Goal: Task Accomplishment & Management: Manage account settings

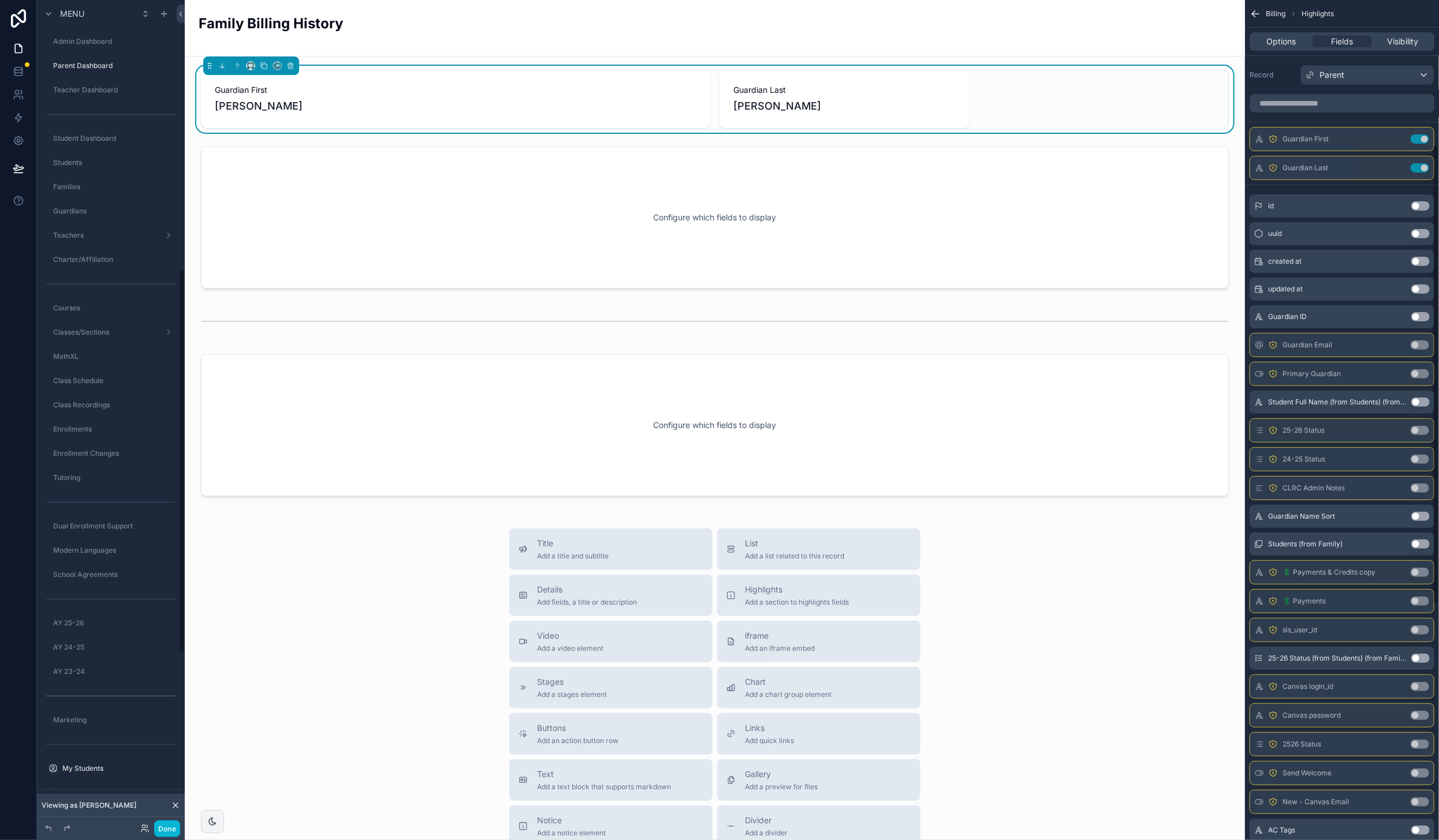
scroll to position [265, 0]
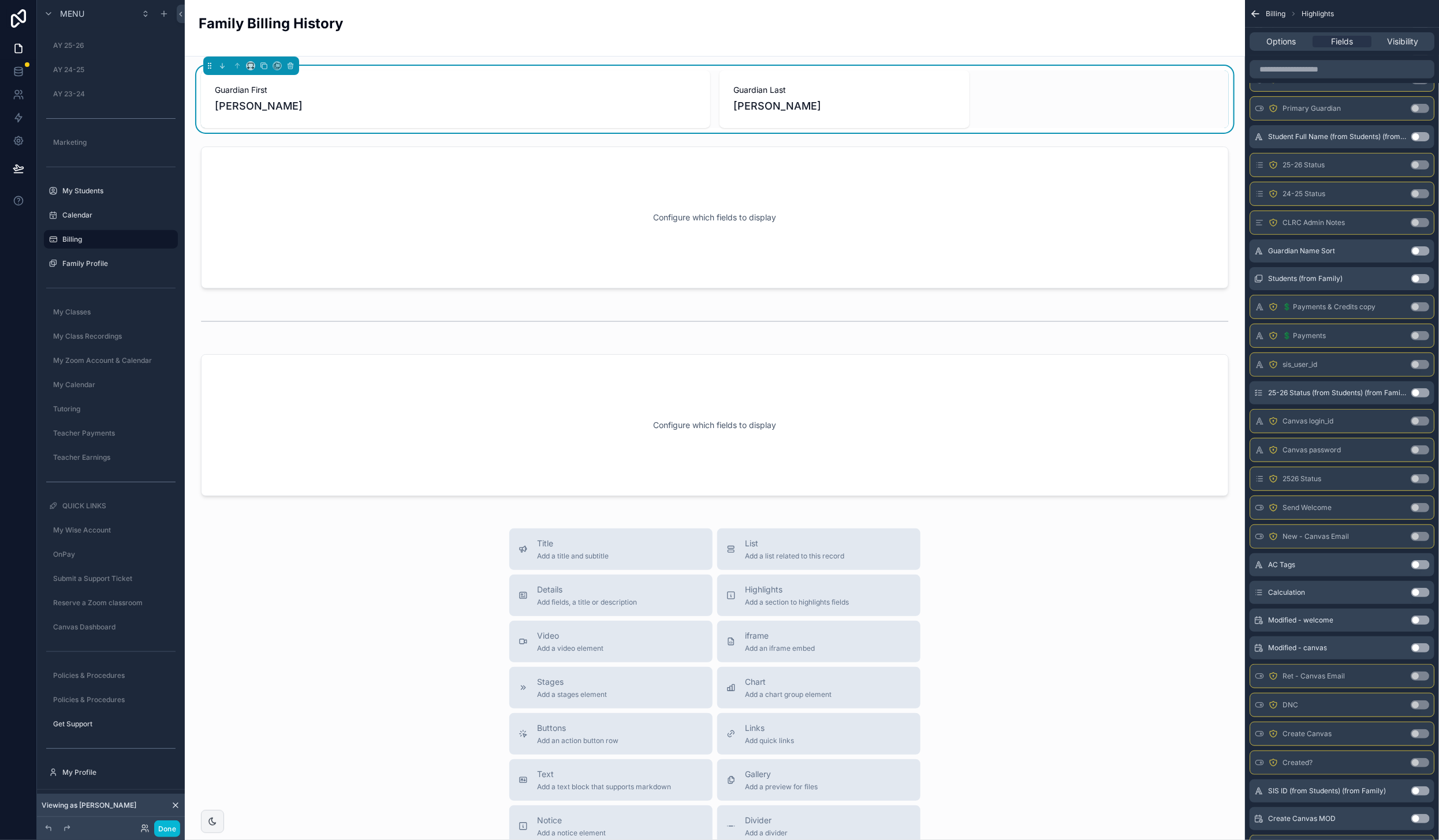
click at [84, 195] on div "My Students" at bounding box center [119, 191] width 113 height 9
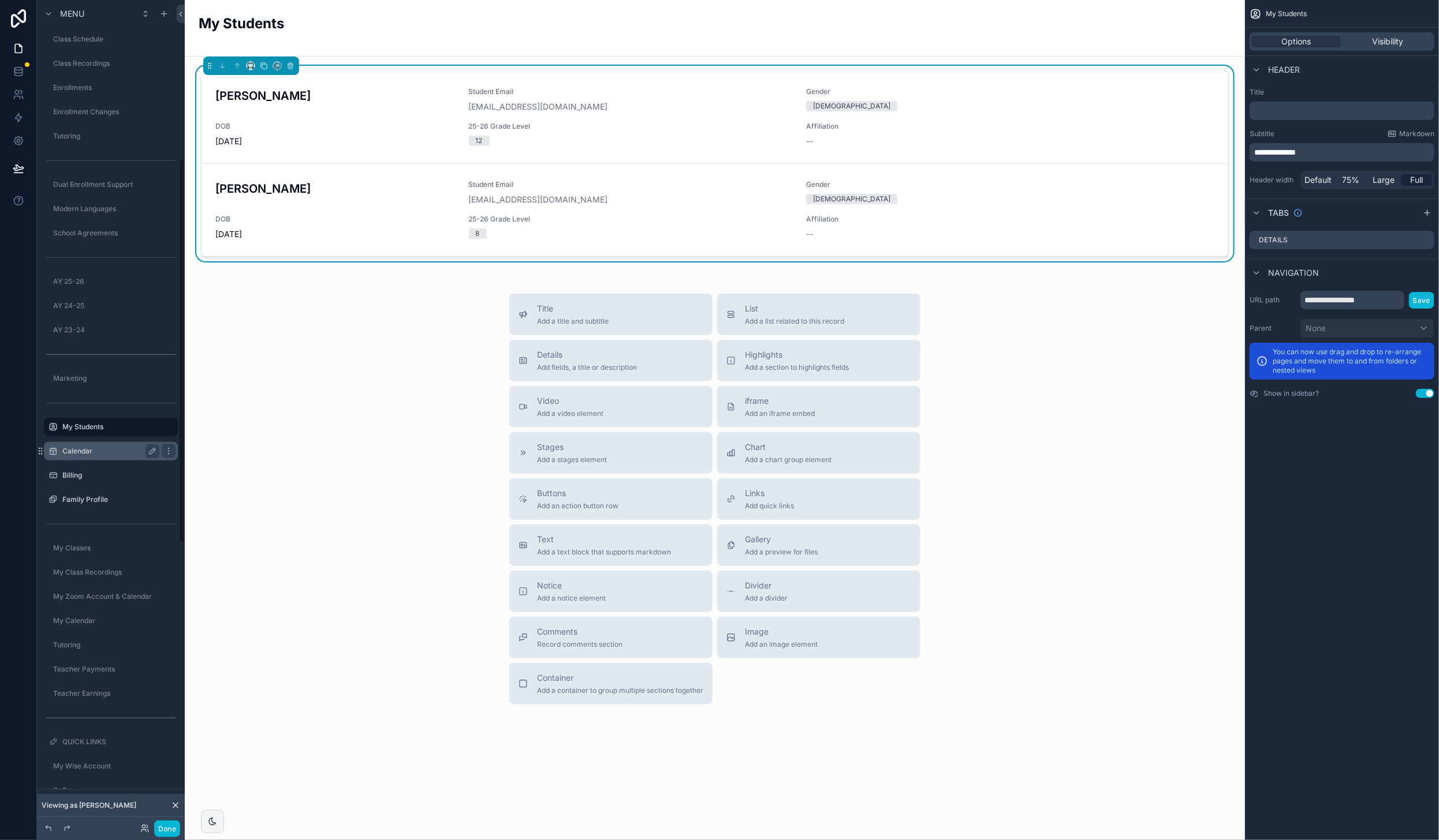
click at [87, 449] on label "Calendar" at bounding box center [108, 451] width 93 height 9
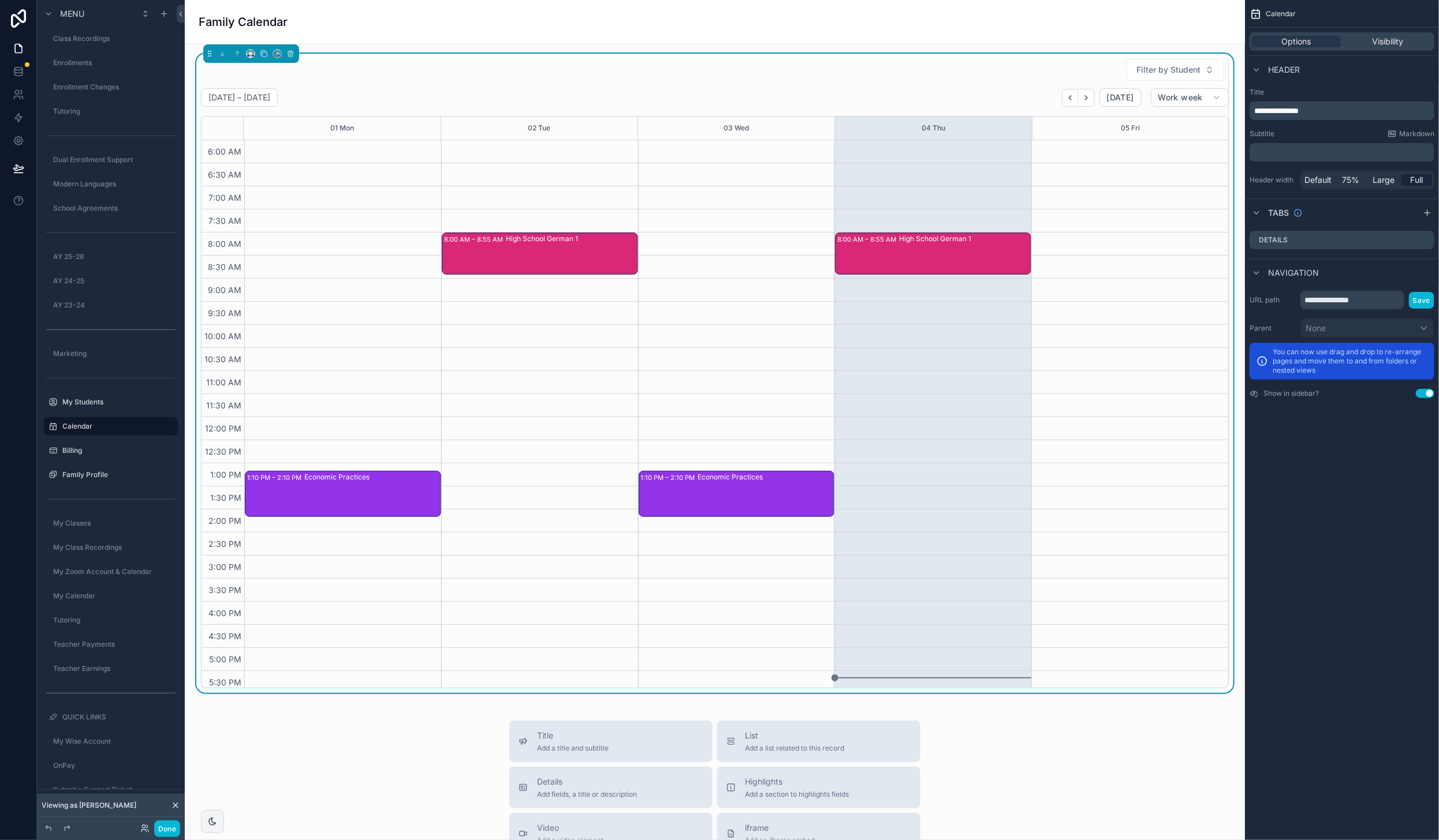
click at [1298, 110] on span "**********" at bounding box center [1277, 111] width 45 height 8
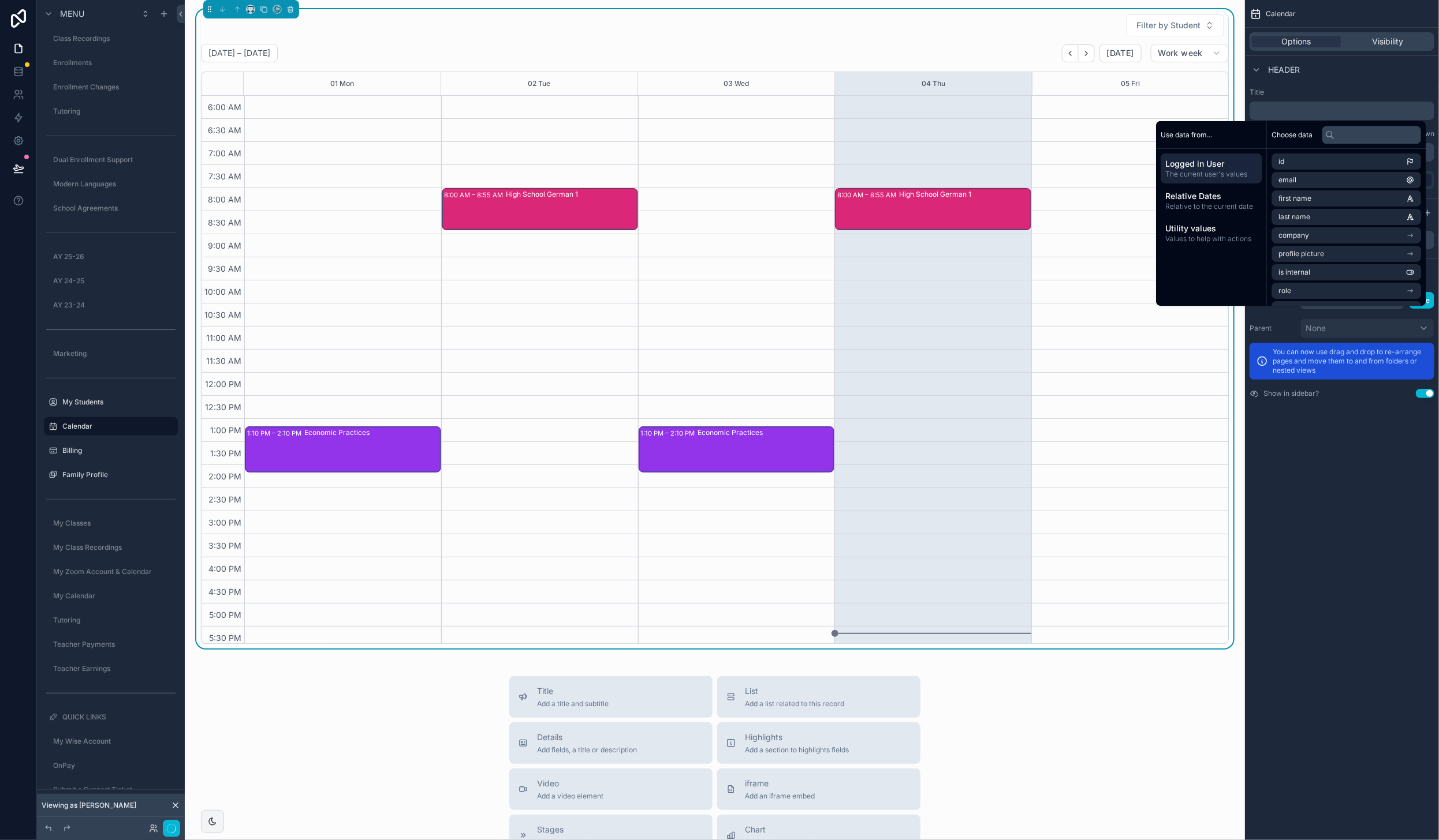
scroll to position [99, 0]
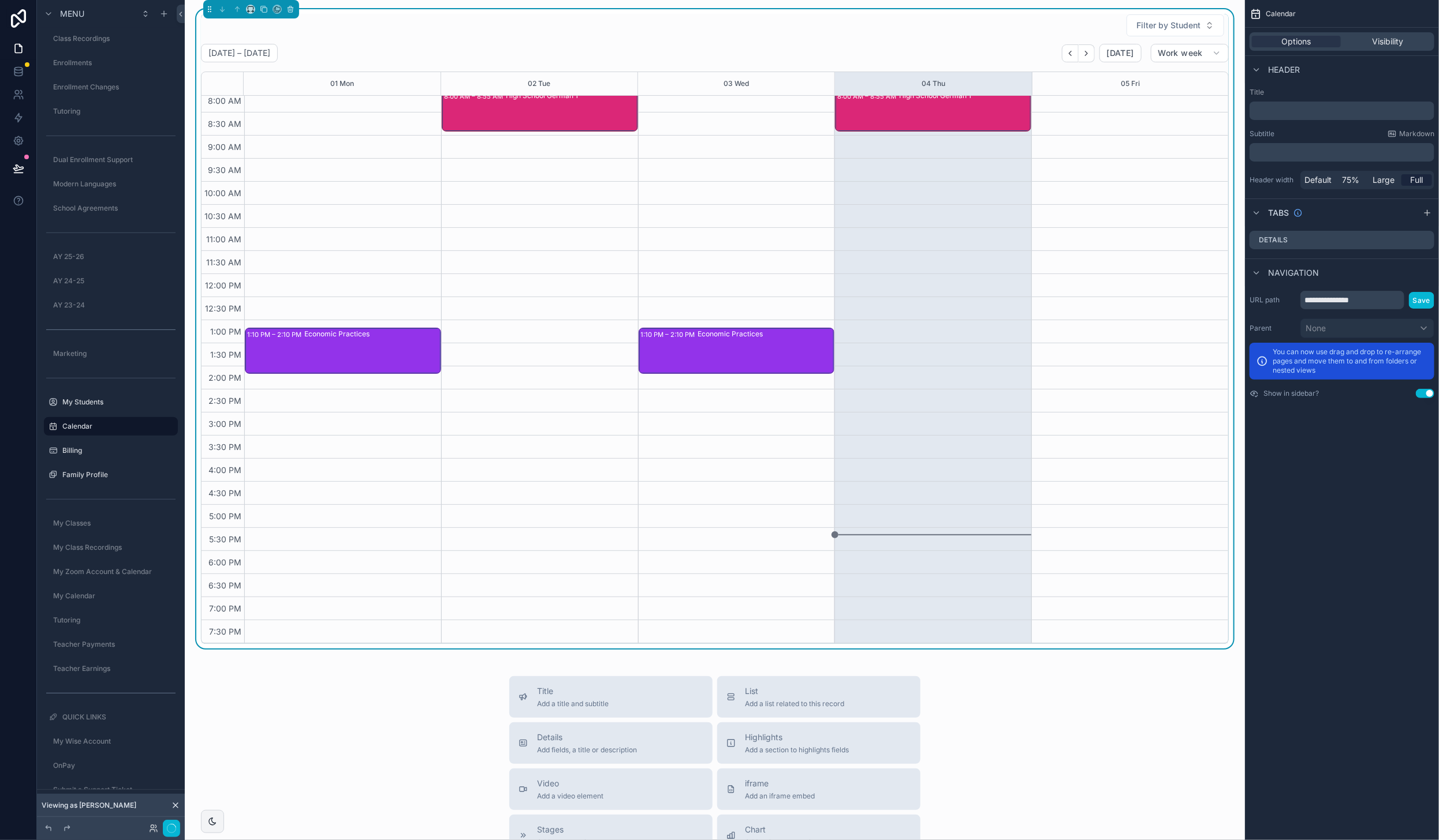
drag, startPoint x: 1384, startPoint y: 491, endPoint x: 1384, endPoint y: 198, distance: 293.0
click at [1384, 488] on div "**********" at bounding box center [1342, 420] width 194 height 840
click at [1365, 156] on p "﻿" at bounding box center [1343, 152] width 178 height 12
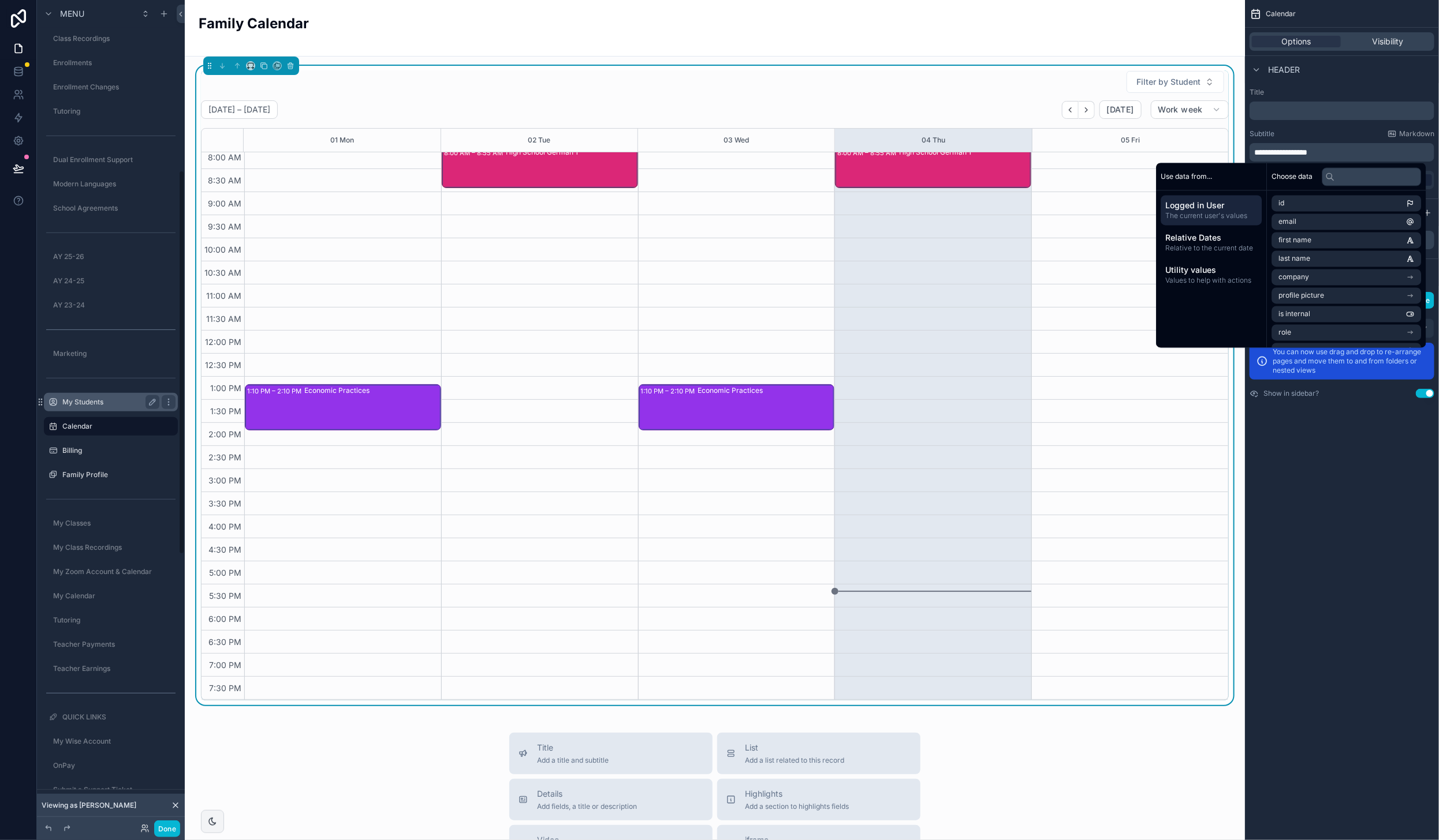
click at [91, 402] on label "My Students" at bounding box center [108, 402] width 93 height 9
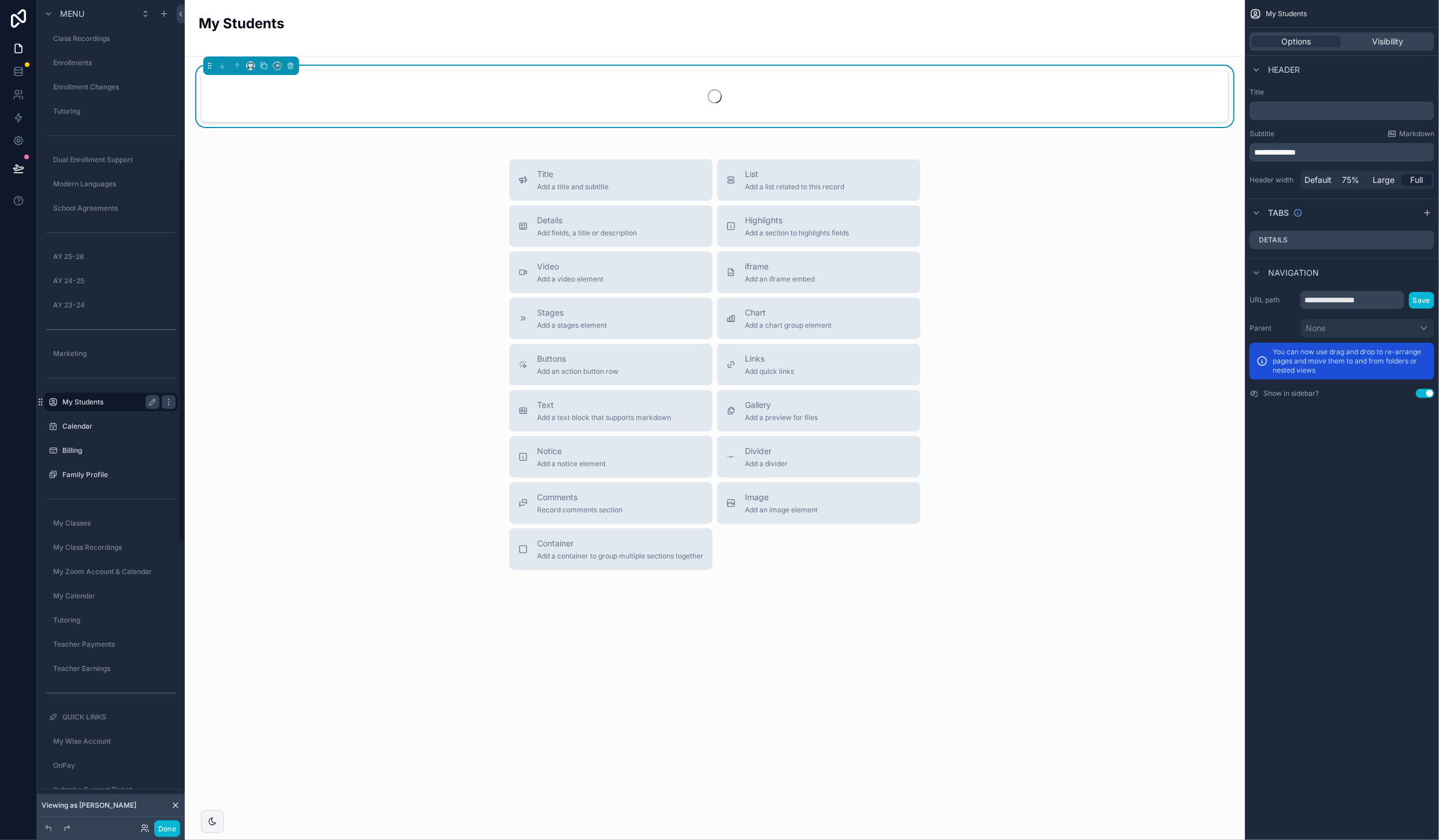
scroll to position [342, 0]
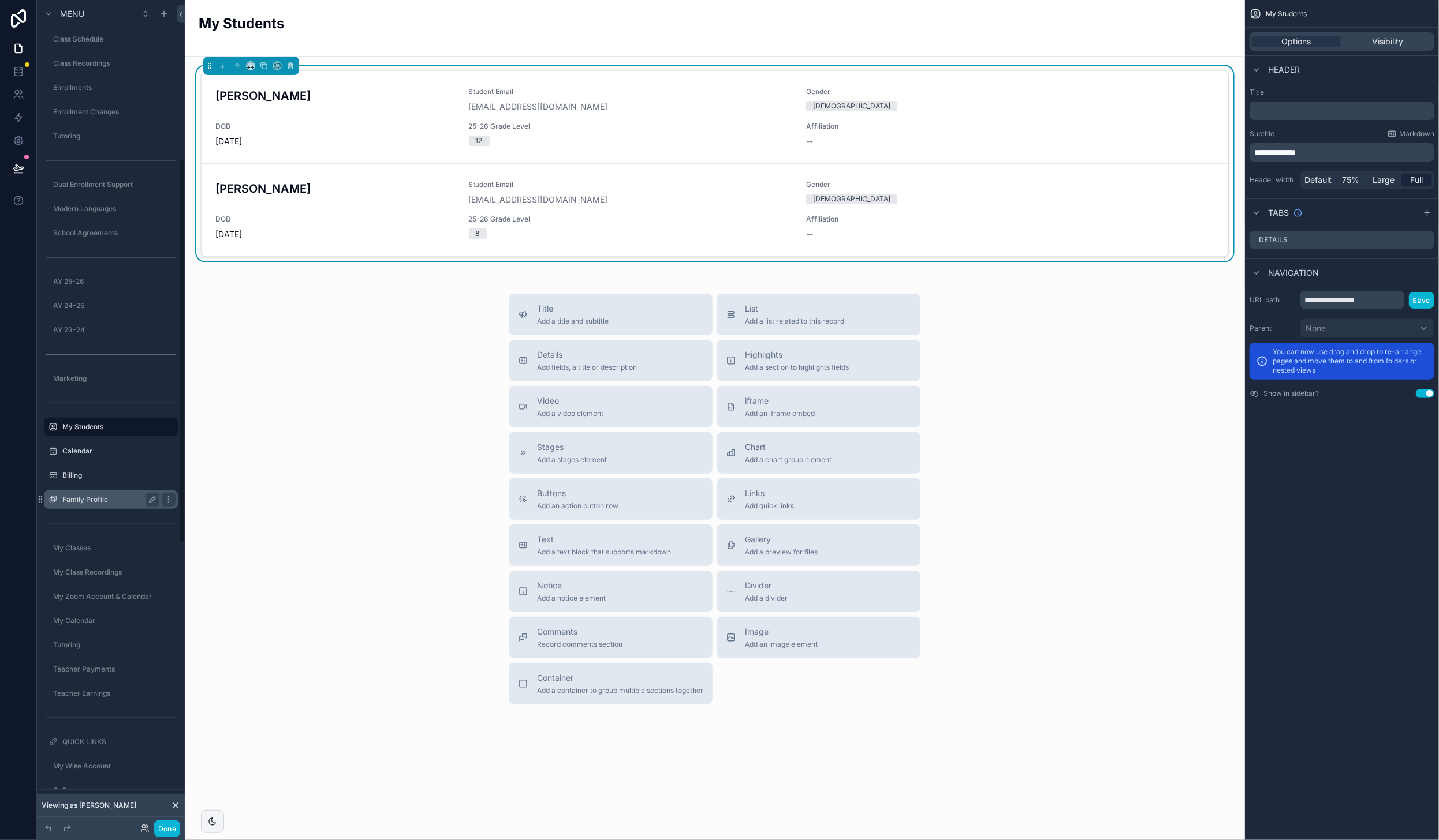
drag, startPoint x: 81, startPoint y: 441, endPoint x: 81, endPoint y: 469, distance: 28.0
click at [81, 442] on div "Calendar" at bounding box center [110, 451] width 129 height 18
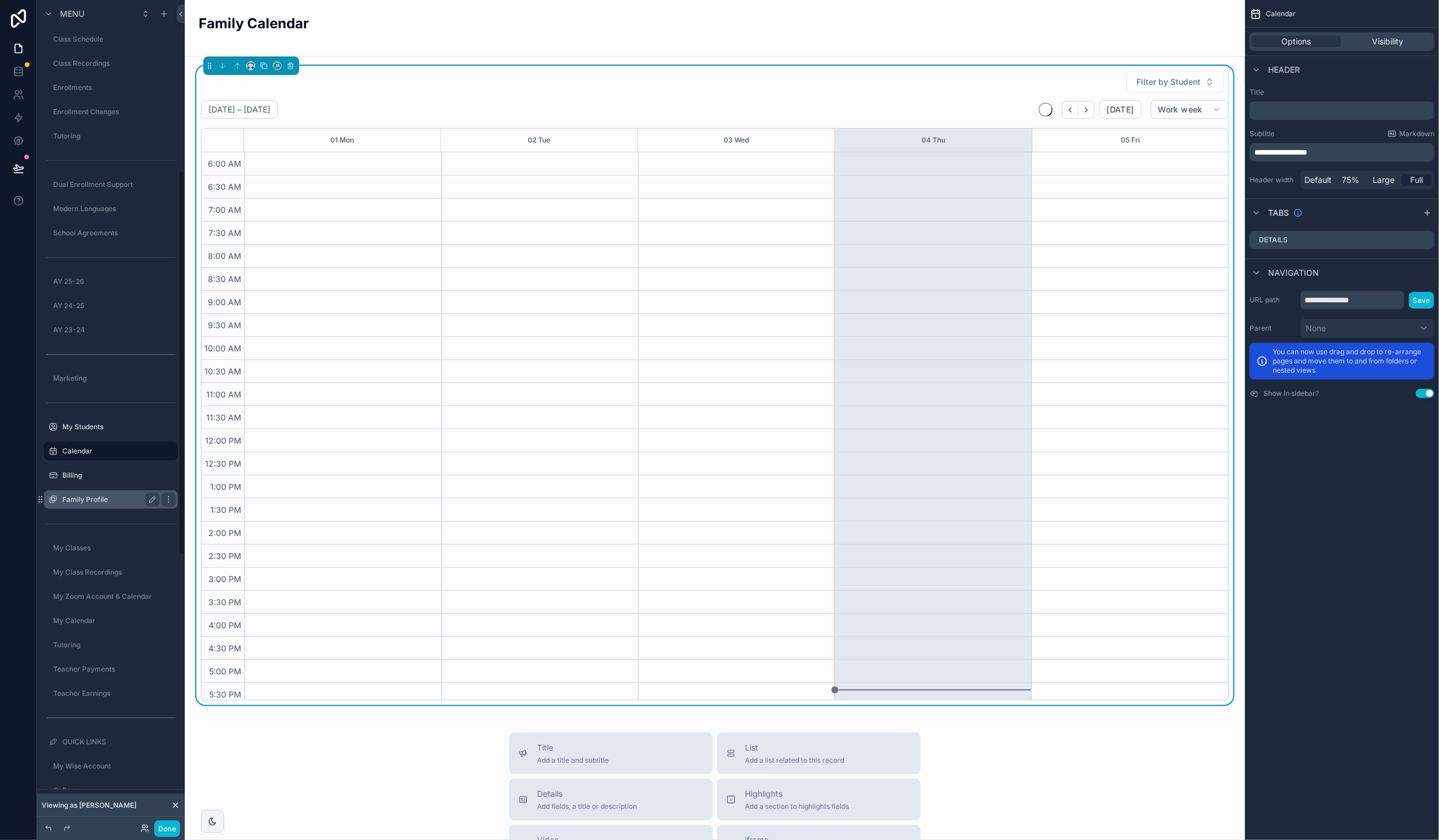
scroll to position [366, 0]
click at [81, 472] on label "Family Profile" at bounding box center [108, 475] width 93 height 9
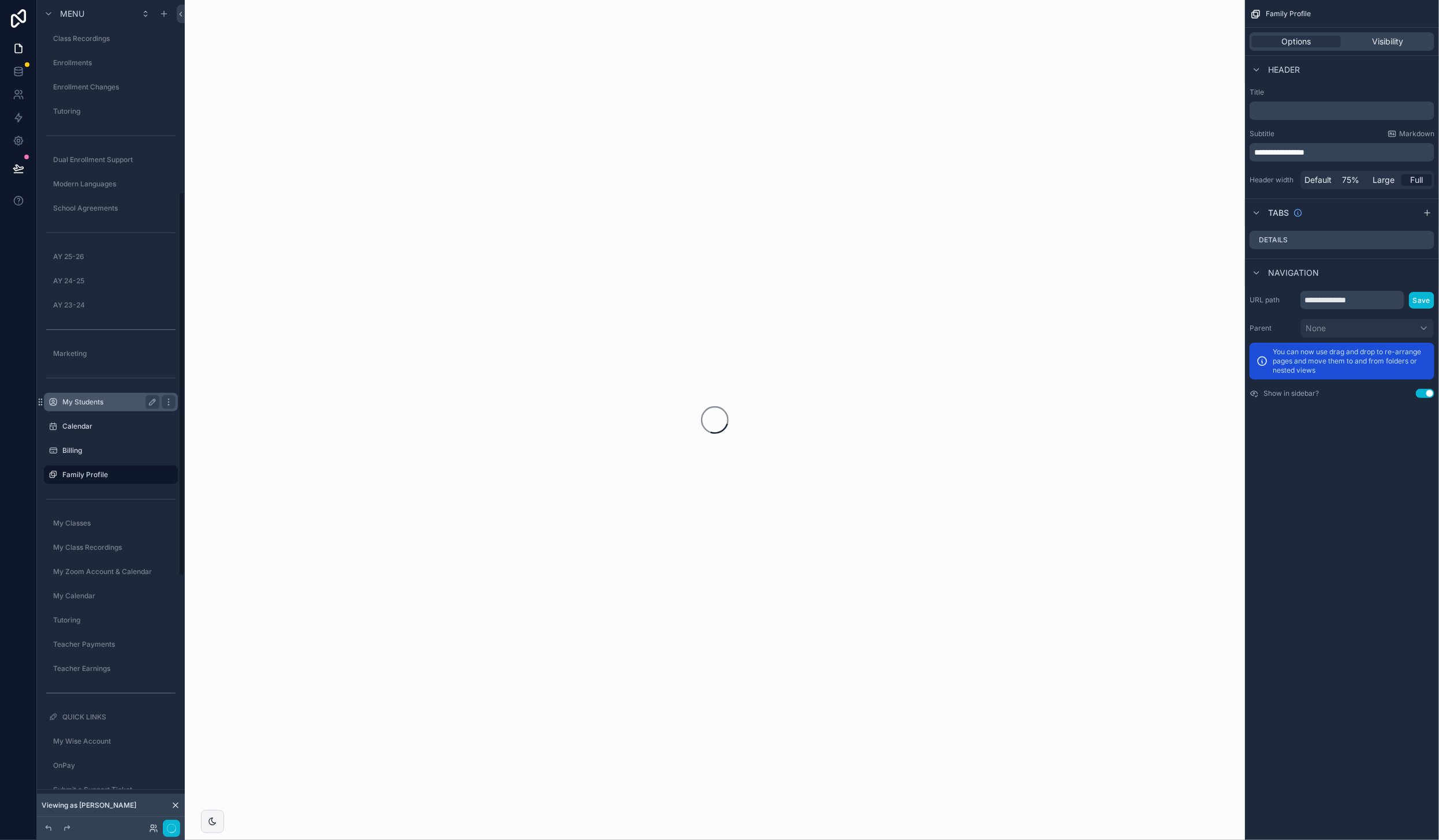
scroll to position [413, 0]
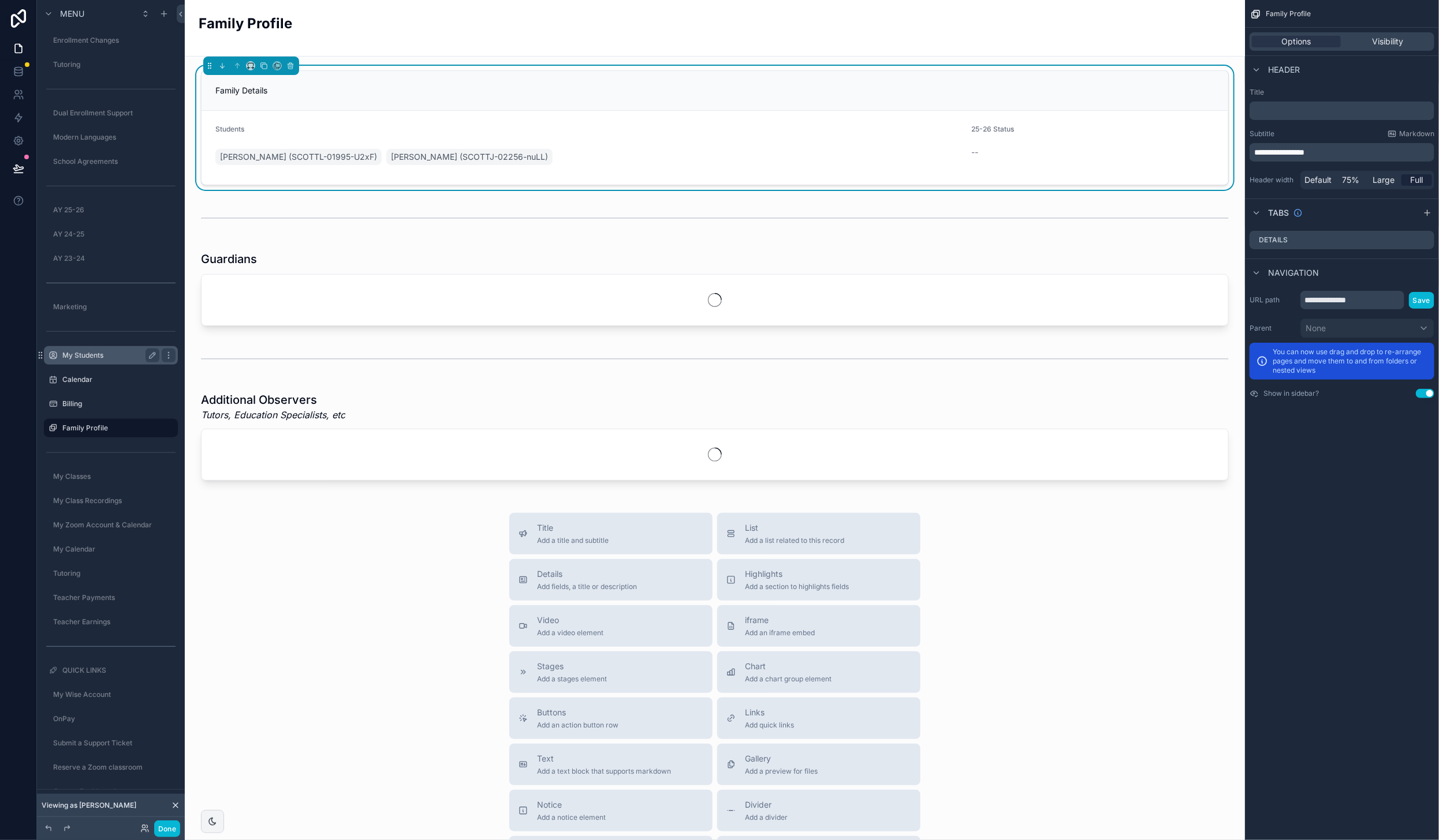
click at [99, 354] on label "My Students" at bounding box center [108, 355] width 93 height 9
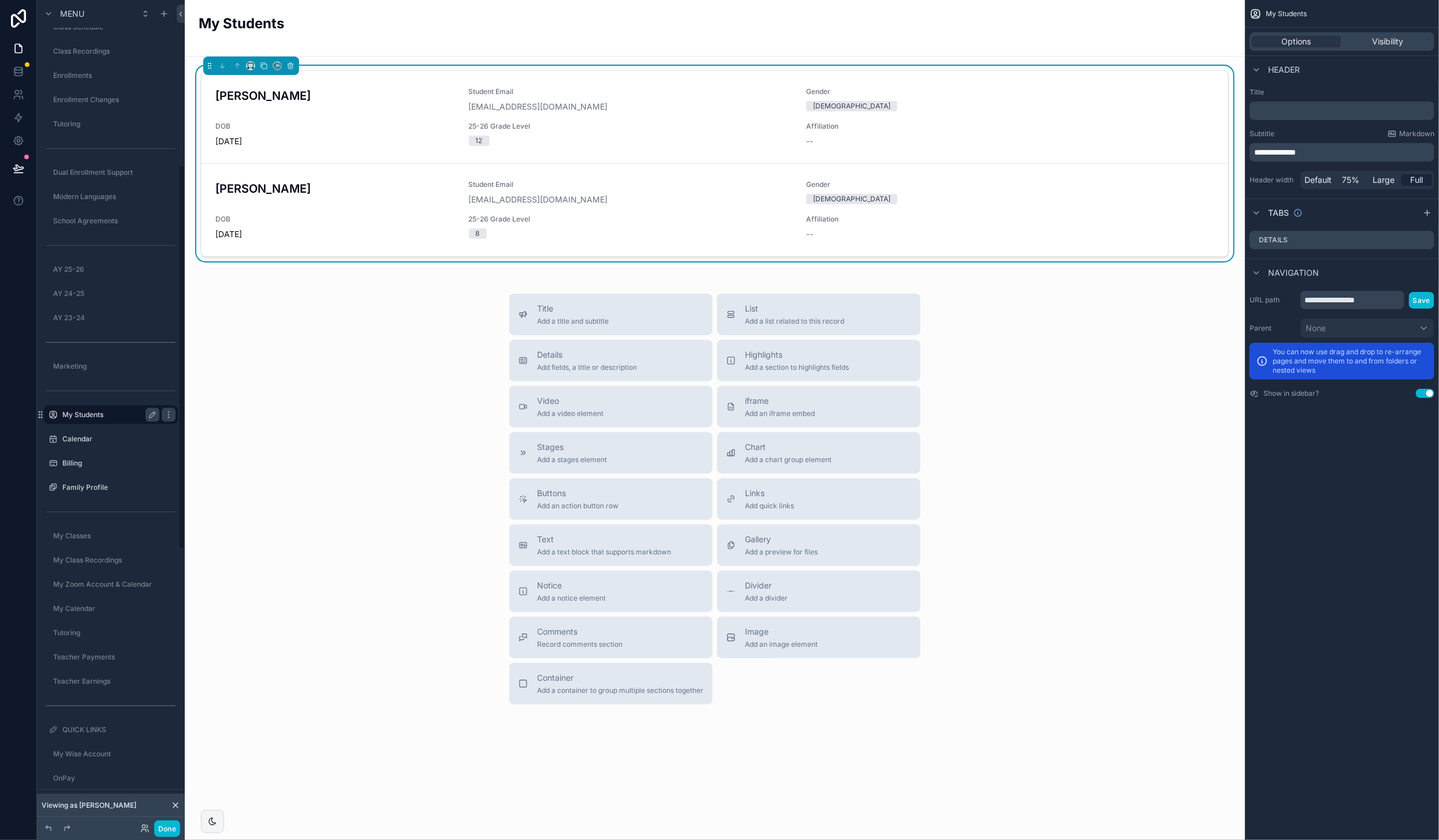
scroll to position [355, 0]
click at [324, 26] on div "My Students" at bounding box center [714, 28] width 1032 height 28
click at [1336, 154] on p "**********" at bounding box center [1343, 152] width 178 height 12
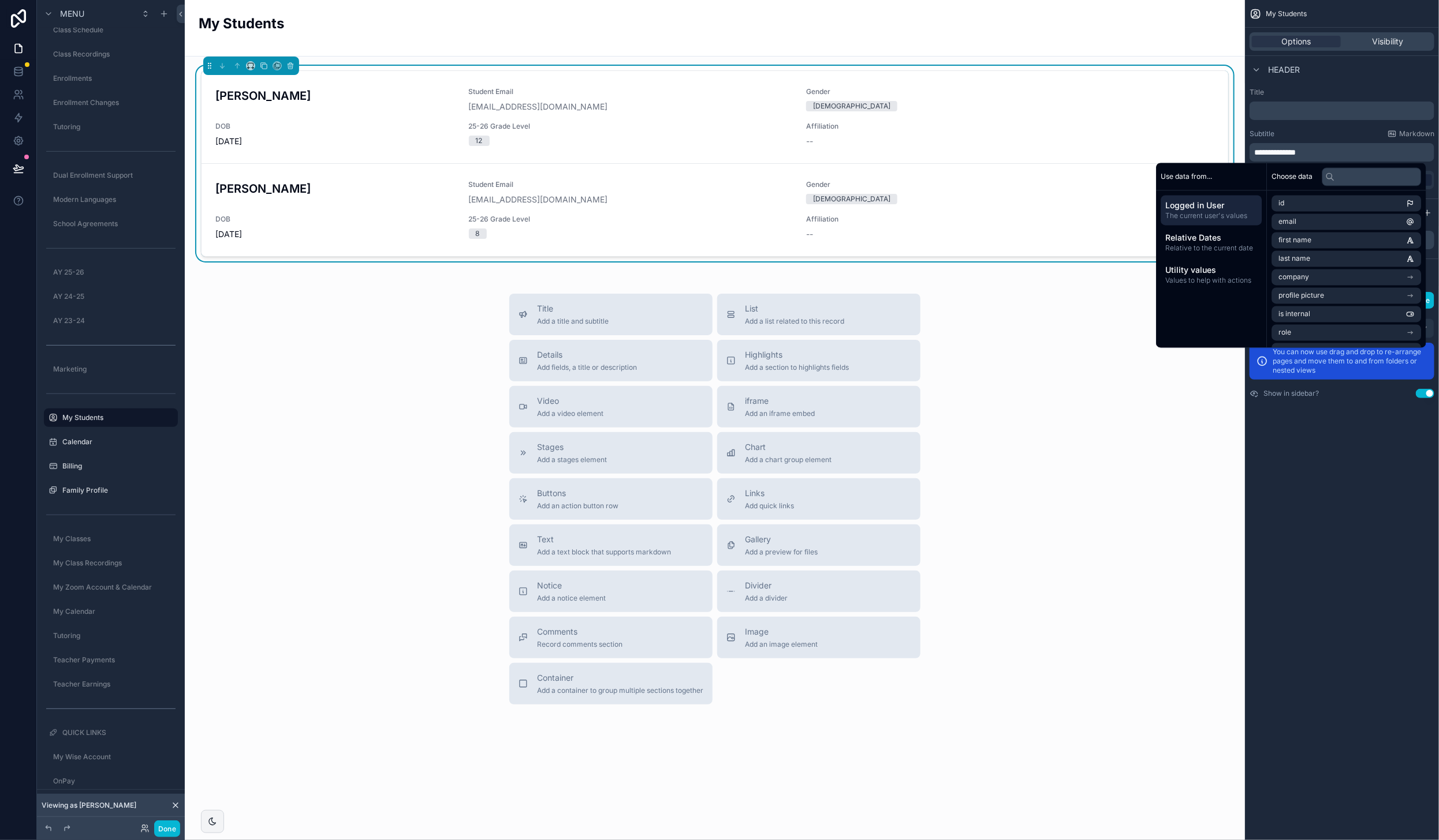
drag, startPoint x: 1269, startPoint y: 150, endPoint x: 1277, endPoint y: 150, distance: 8.0
click at [1269, 150] on span "**********" at bounding box center [1275, 152] width 41 height 8
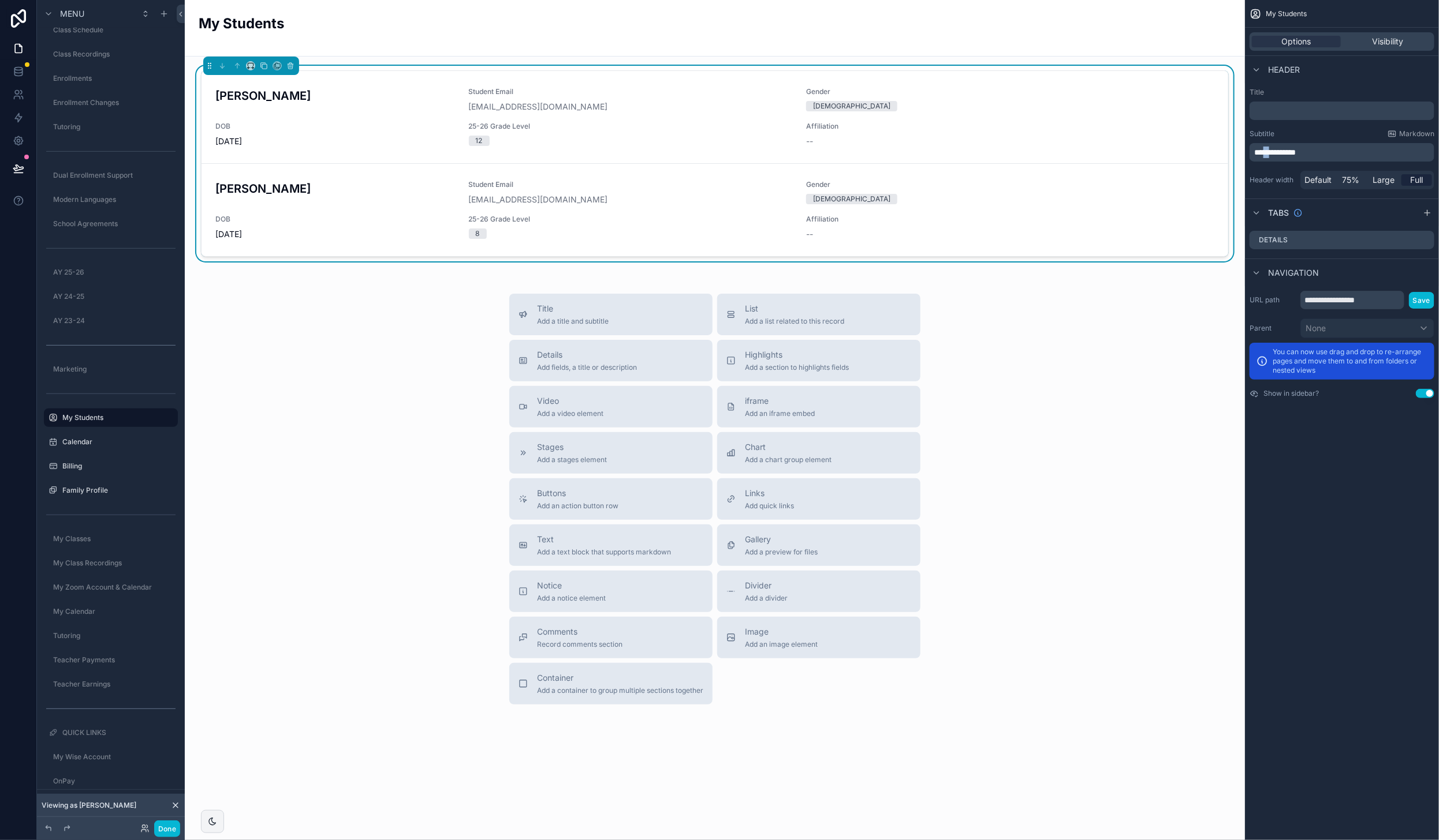
click at [1270, 150] on span "**********" at bounding box center [1275, 152] width 41 height 8
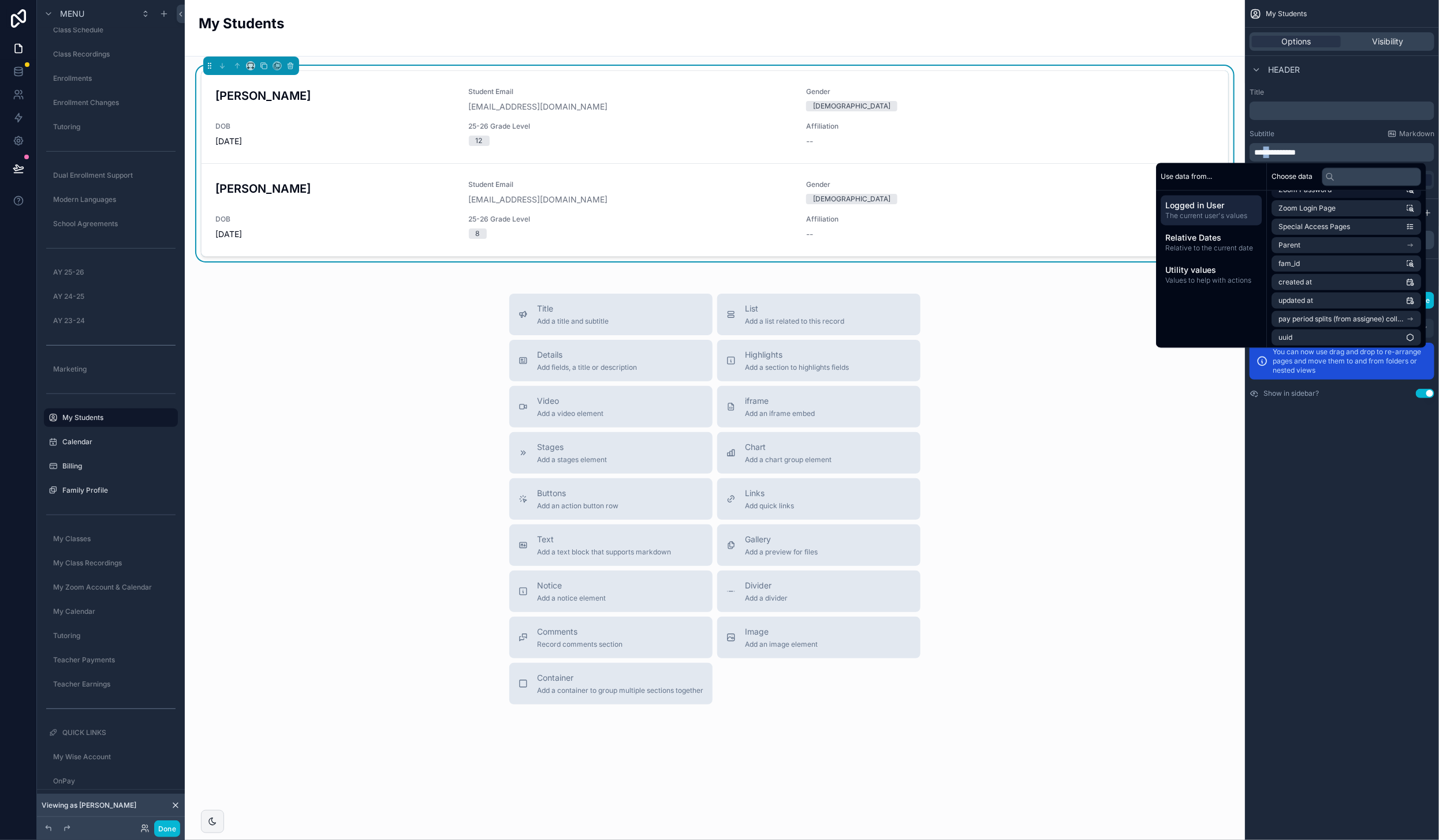
scroll to position [311, 0]
click at [1336, 510] on div "**********" at bounding box center [1342, 420] width 194 height 840
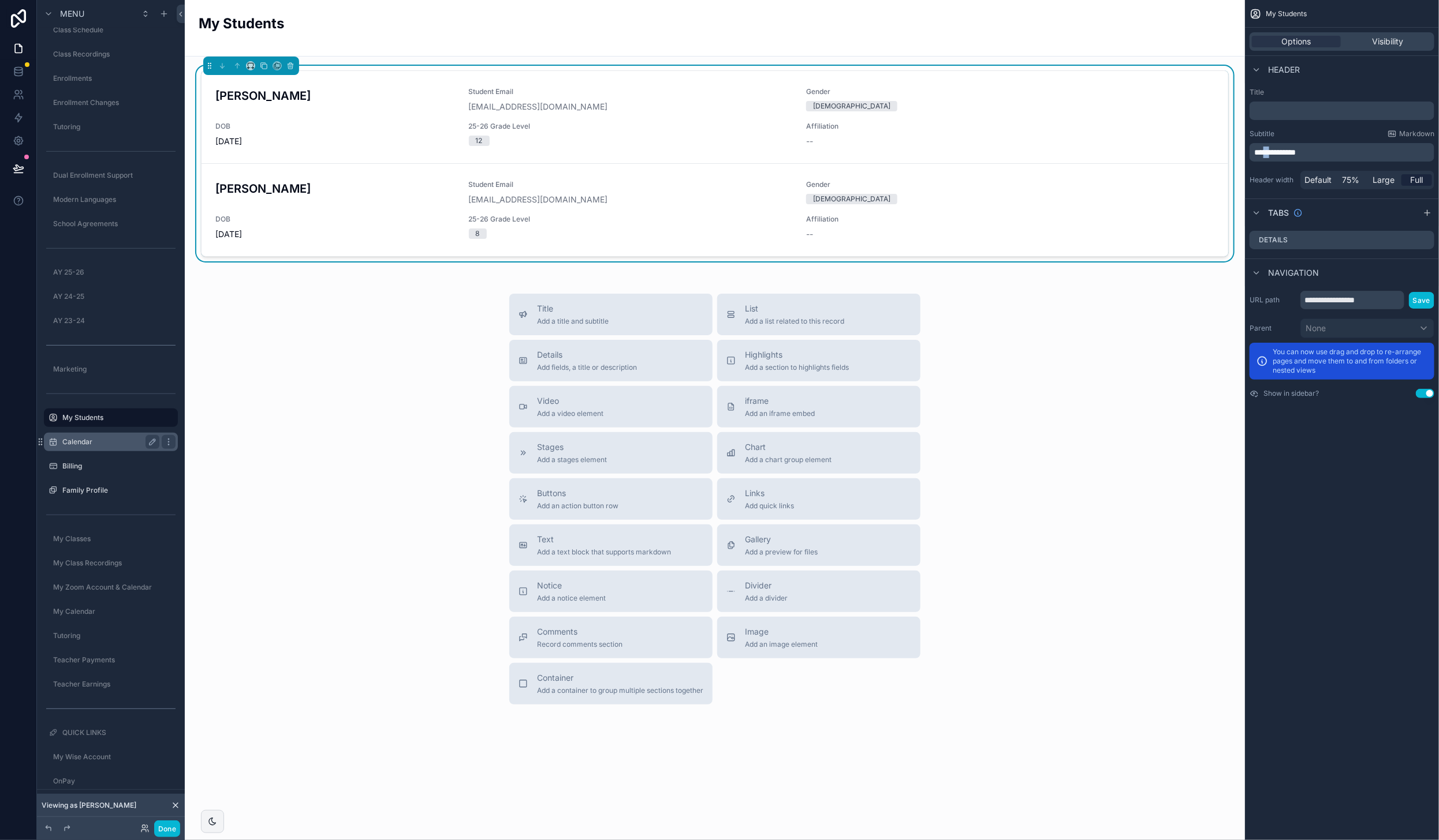
click at [87, 447] on div "Calendar" at bounding box center [111, 442] width 97 height 14
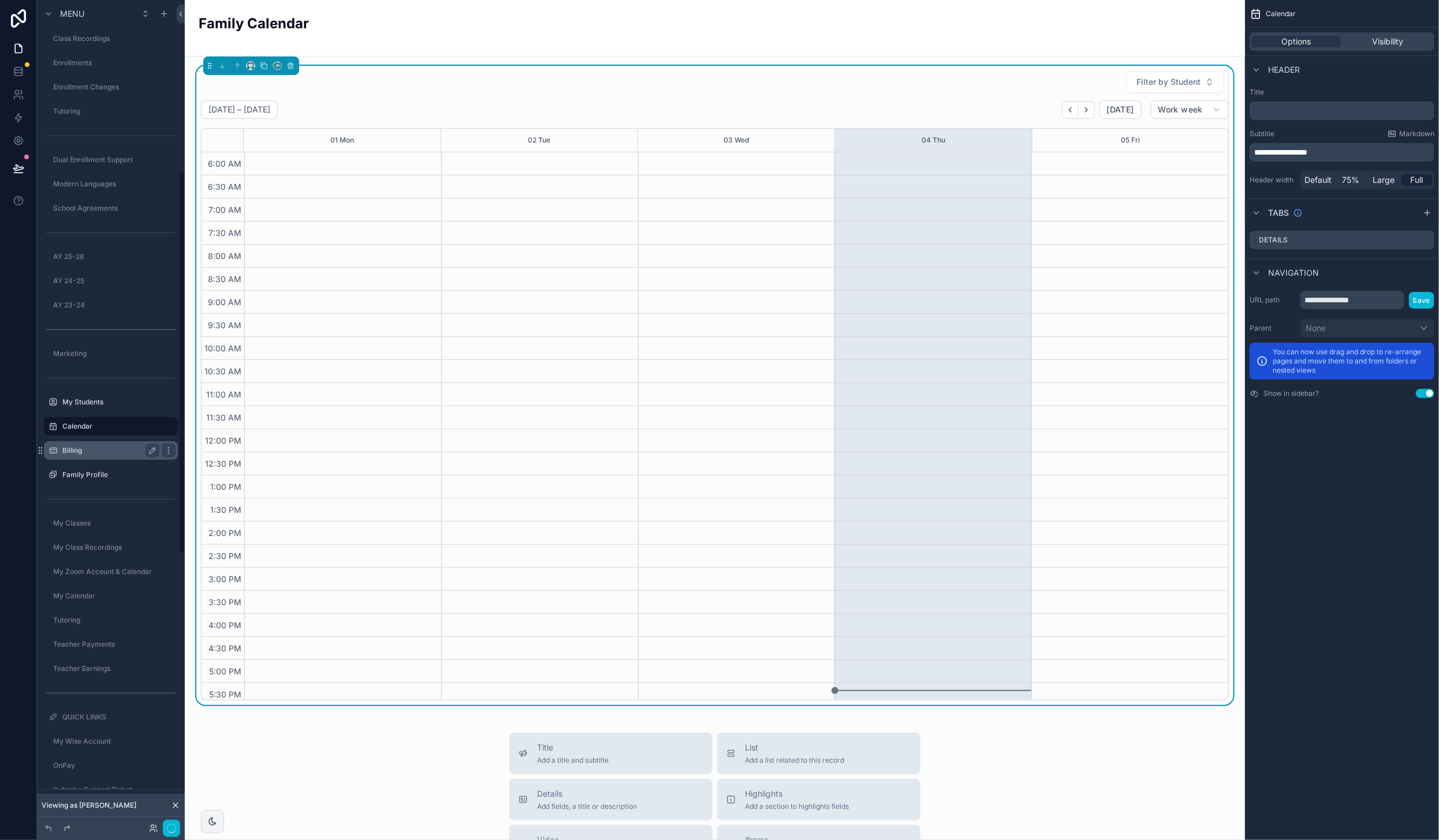
click at [95, 449] on label "Billing" at bounding box center [108, 451] width 93 height 9
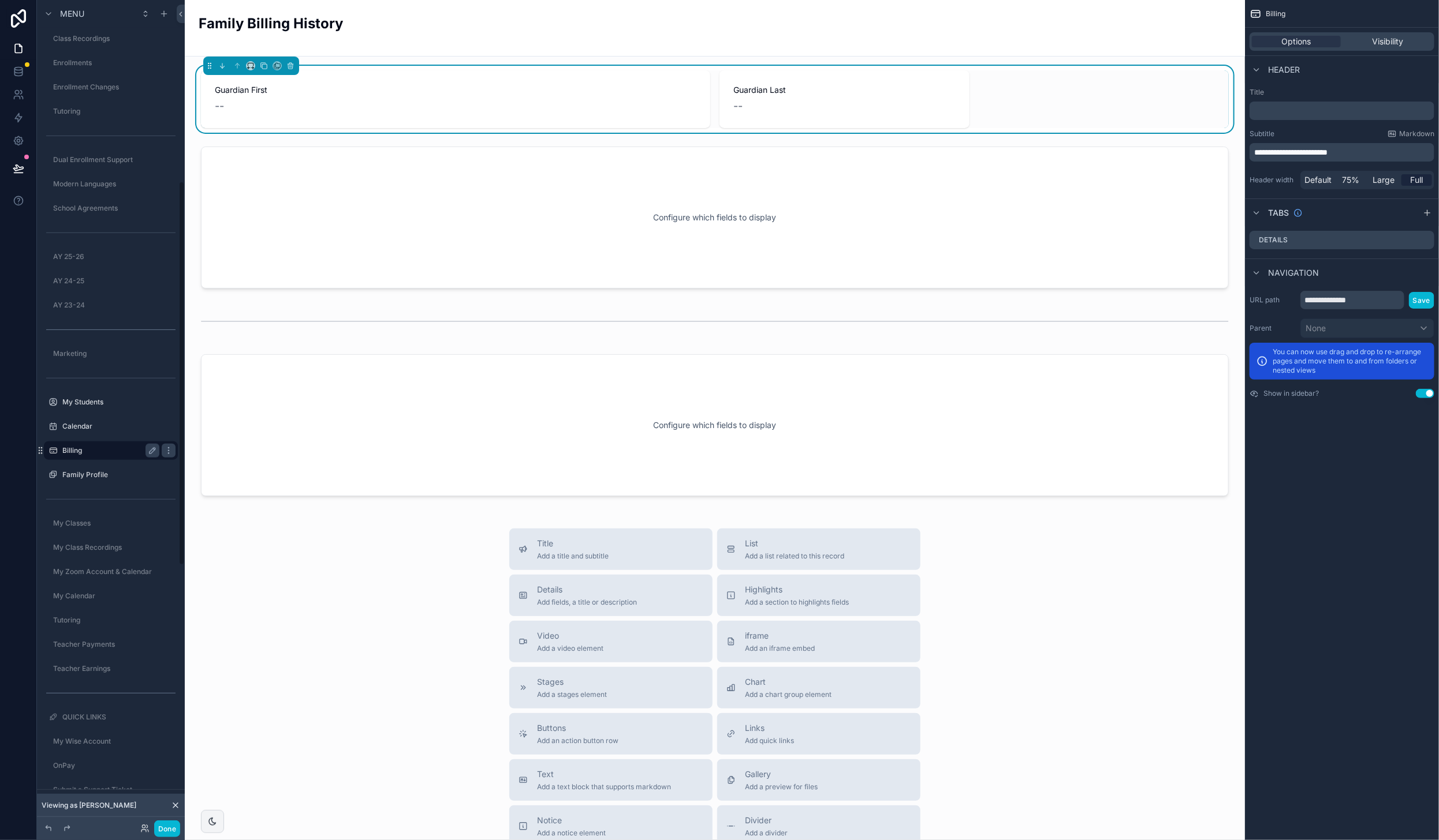
scroll to position [390, 0]
click at [93, 451] on label "Family Profile" at bounding box center [108, 451] width 93 height 9
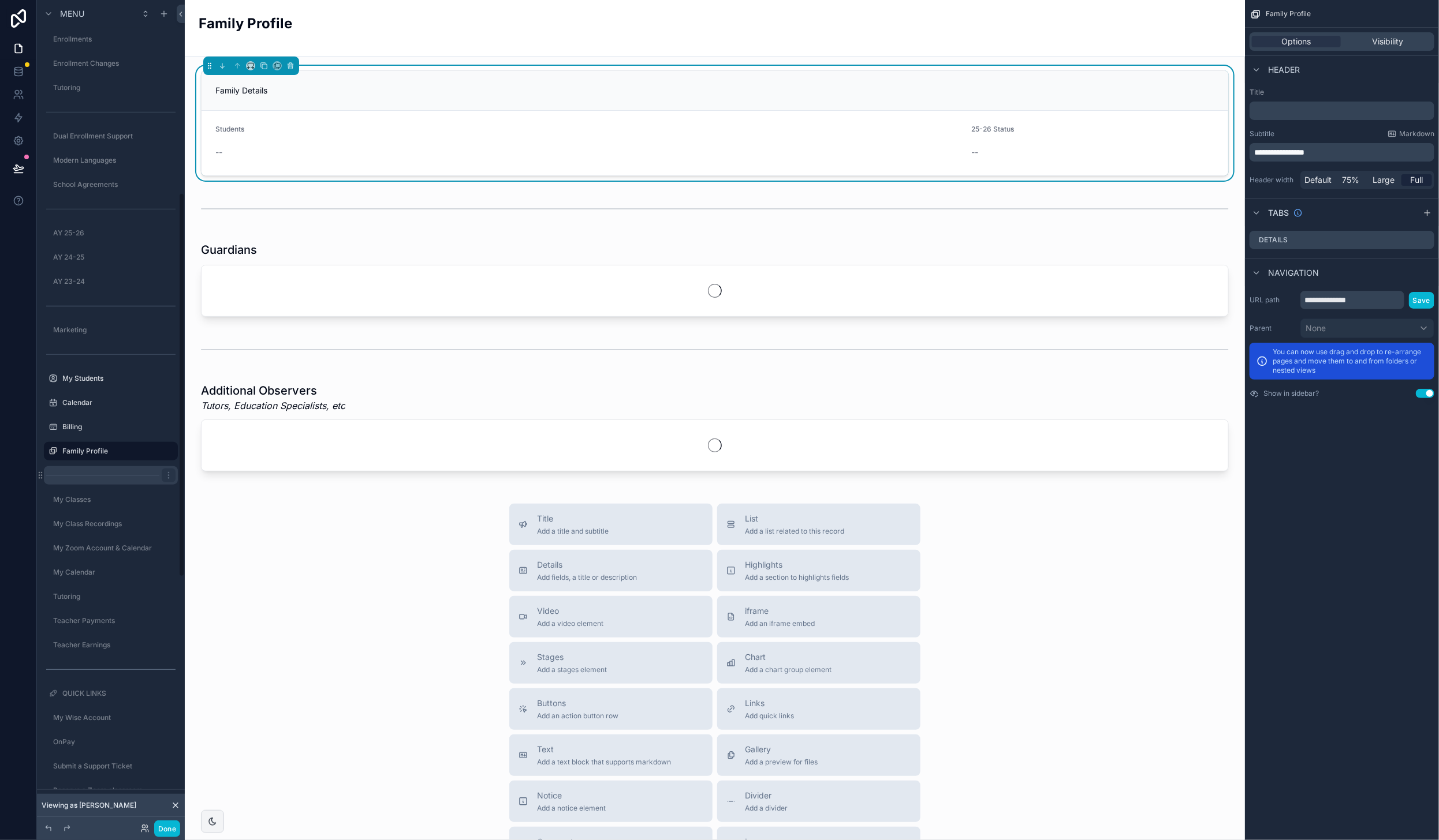
scroll to position [414, 0]
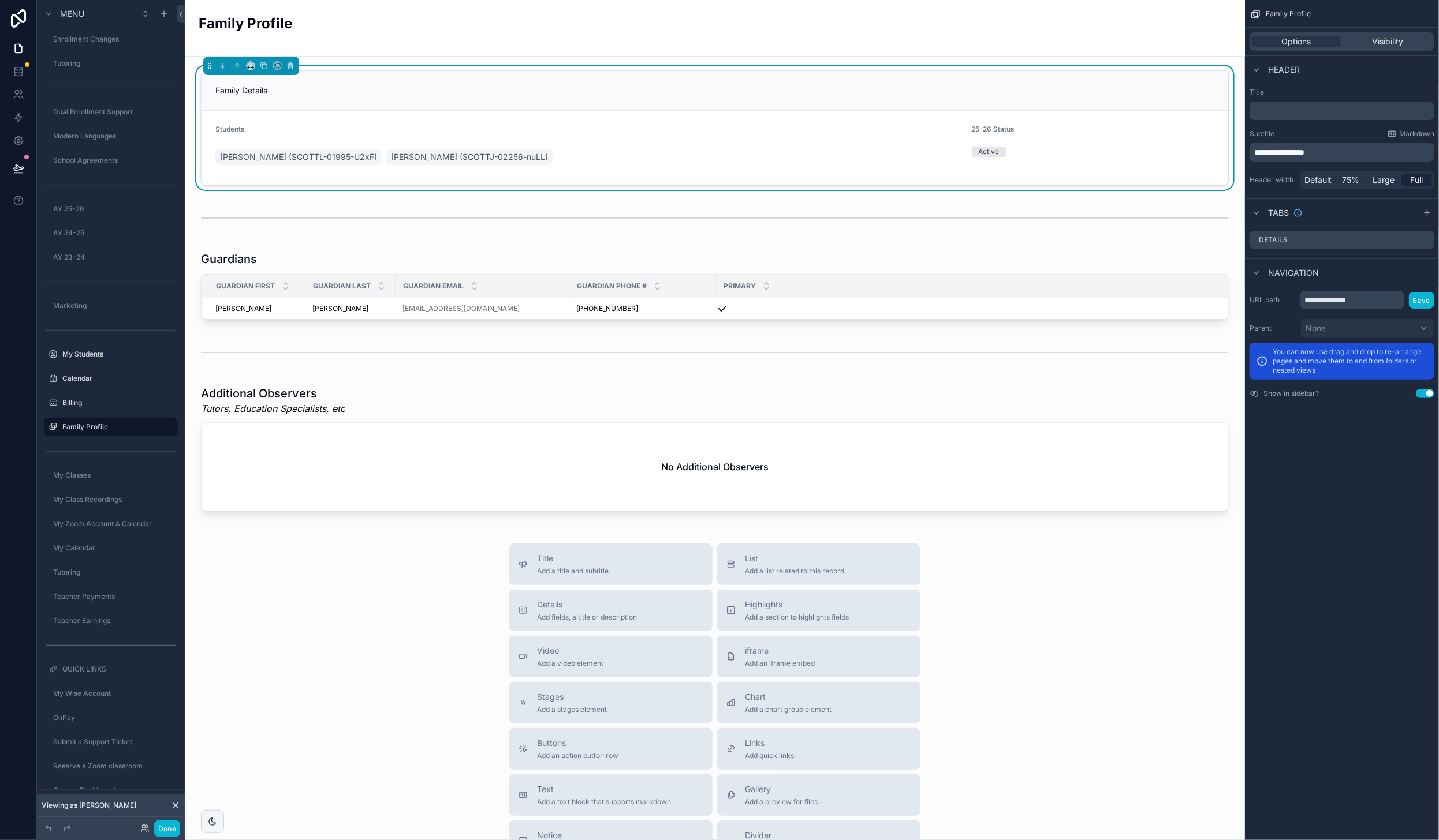
click at [773, 104] on div "Family Details" at bounding box center [715, 91] width 1026 height 40
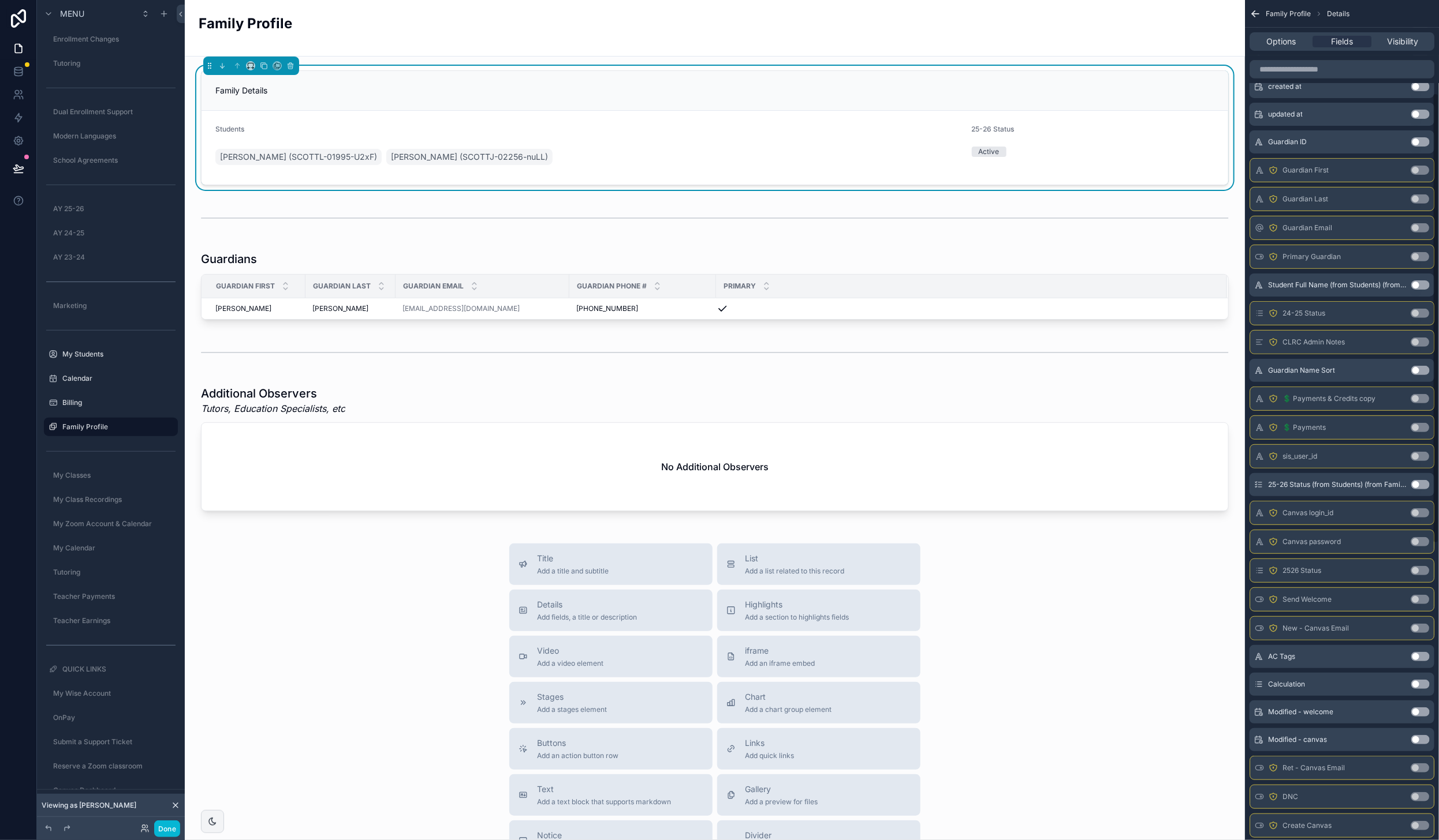
scroll to position [224, 0]
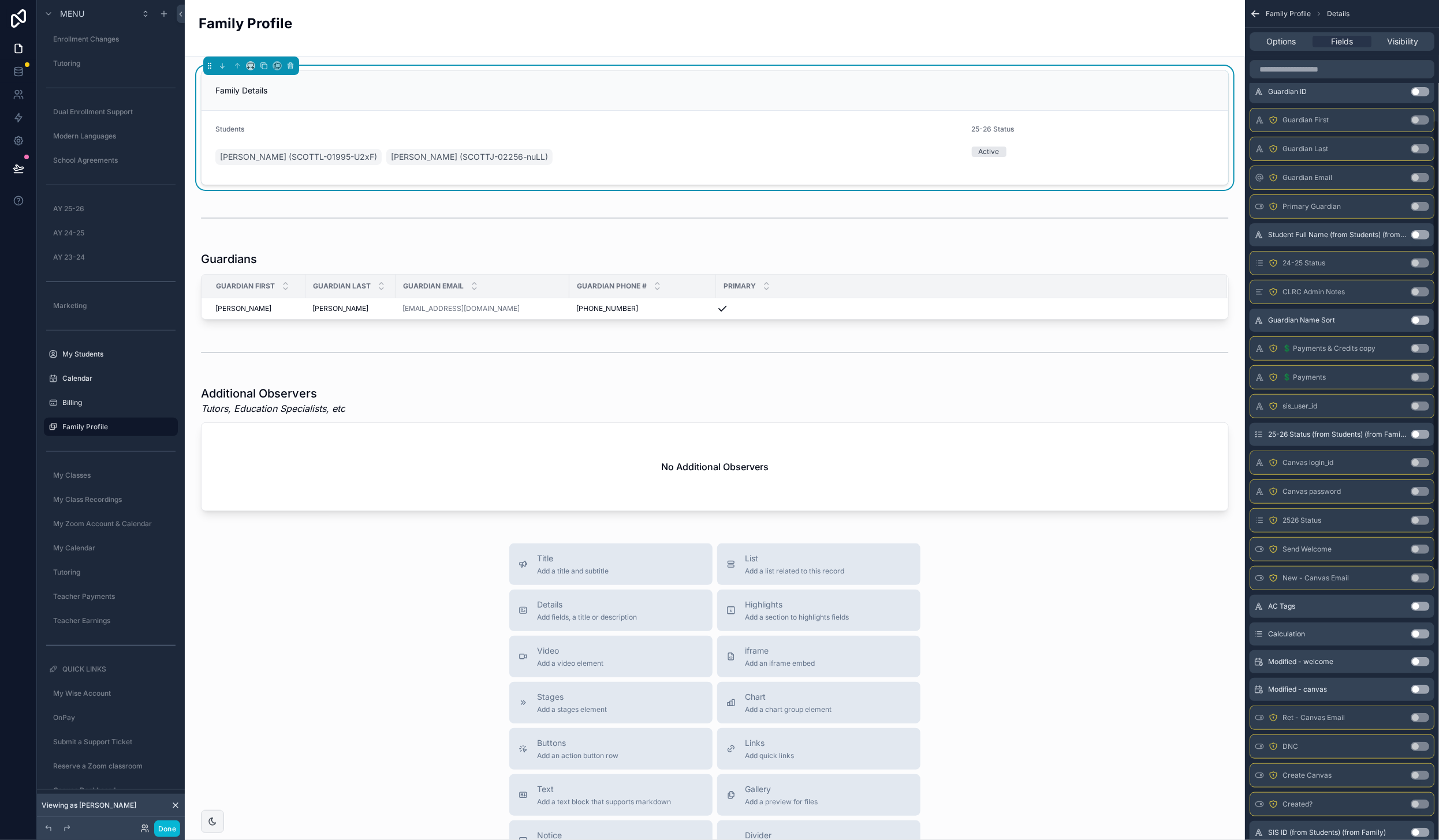
click at [415, 577] on div "Title Add a title and subtitle List Add a list related to this record Details A…" at bounding box center [714, 749] width 1041 height 411
click at [618, 259] on div "scrollable content" at bounding box center [714, 285] width 1041 height 78
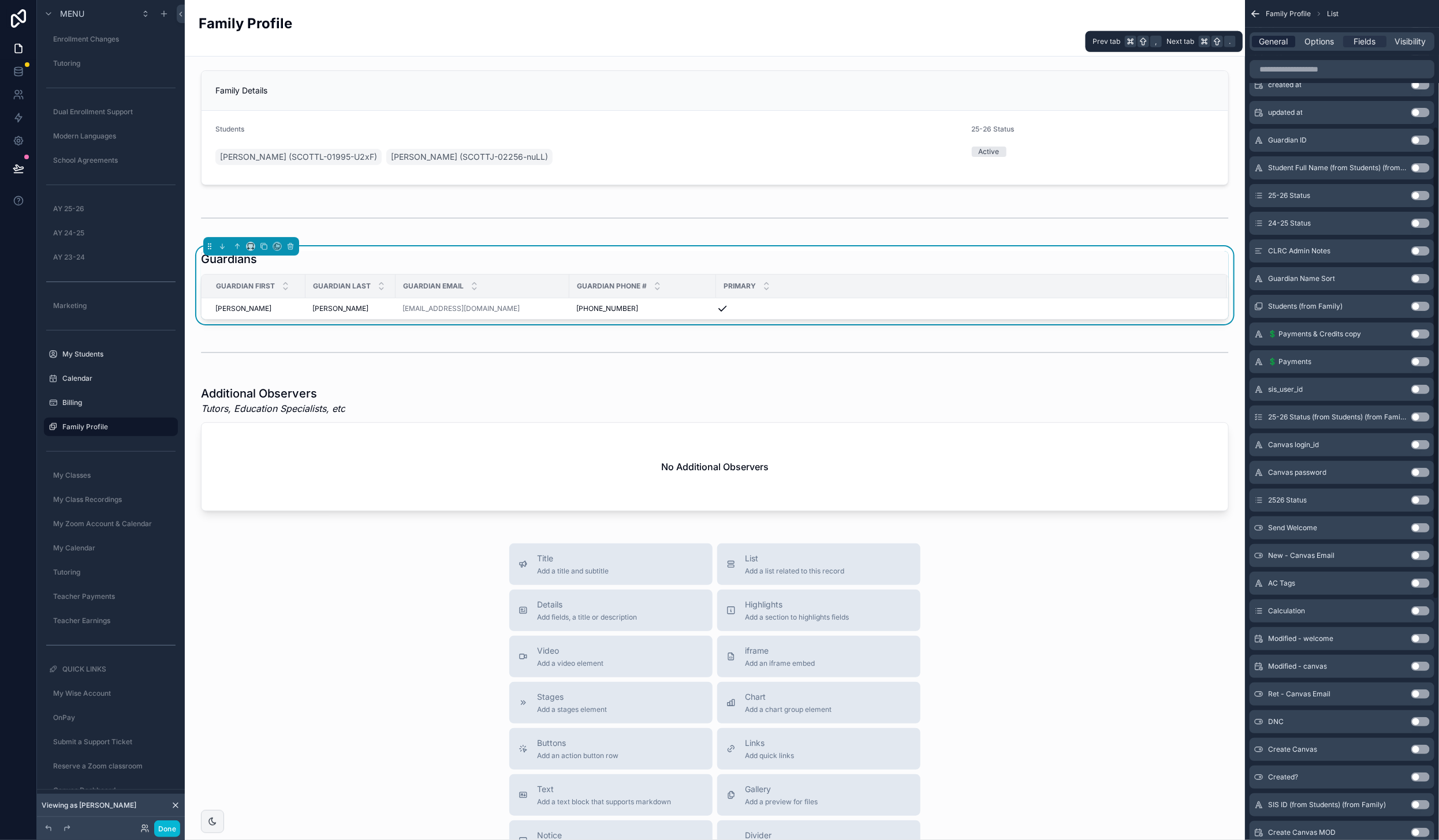
click at [1283, 41] on span "General" at bounding box center [1274, 41] width 29 height 12
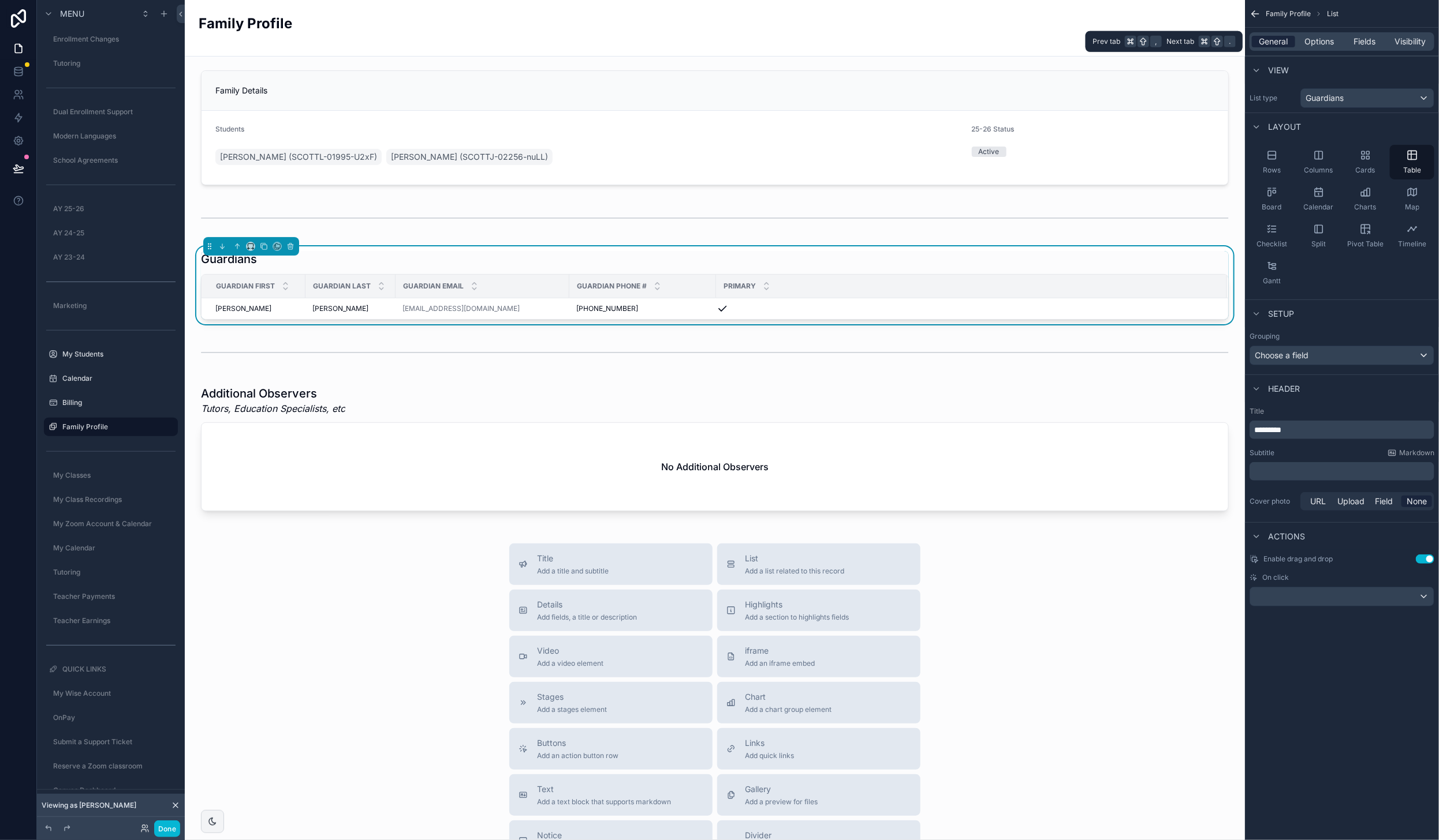
scroll to position [0, 0]
click at [1272, 159] on icon "scrollable content" at bounding box center [1272, 156] width 12 height 12
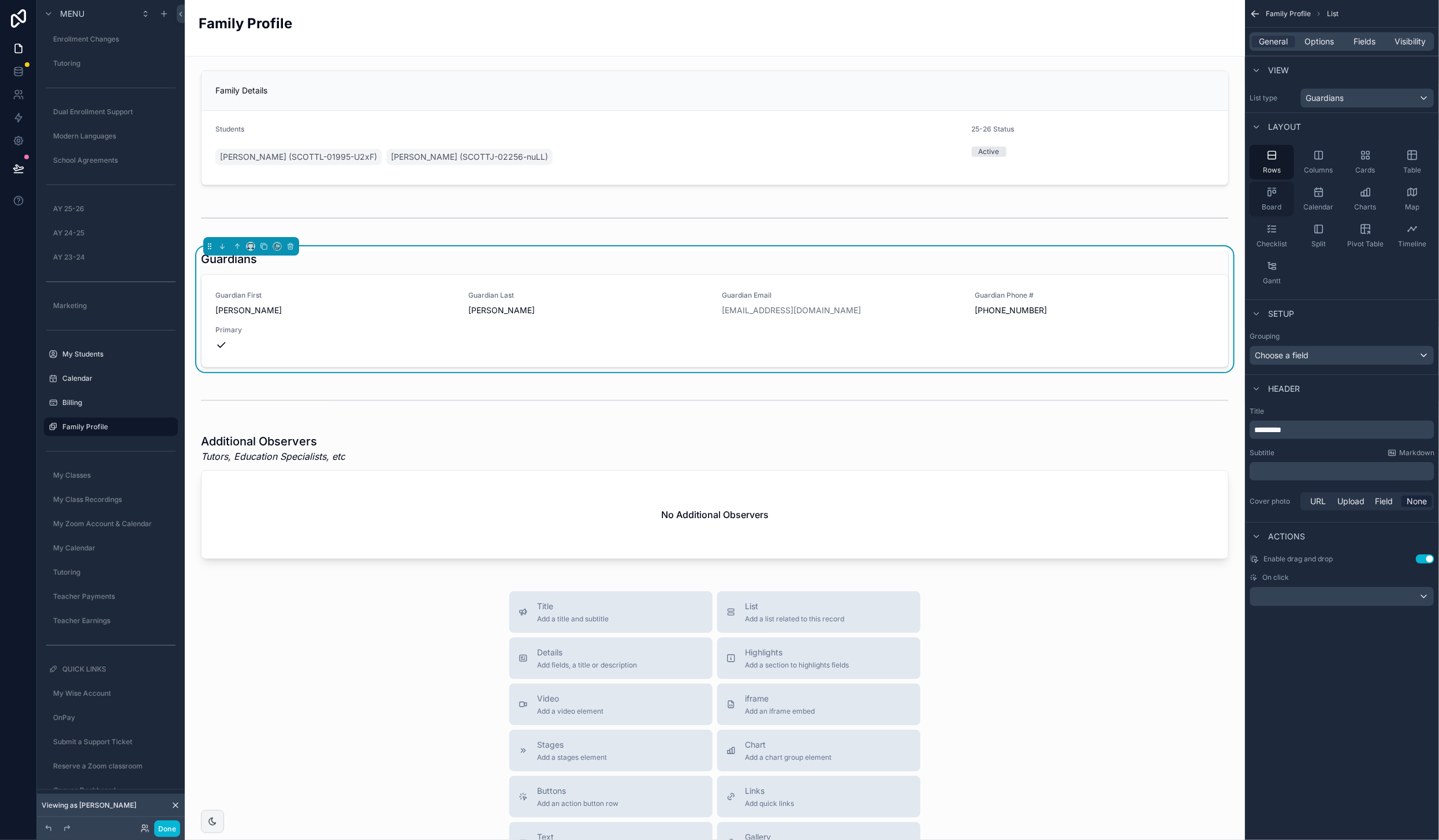
drag, startPoint x: 1409, startPoint y: 155, endPoint x: 1279, endPoint y: 193, distance: 135.4
click at [1409, 155] on icon "scrollable content" at bounding box center [1413, 156] width 12 height 12
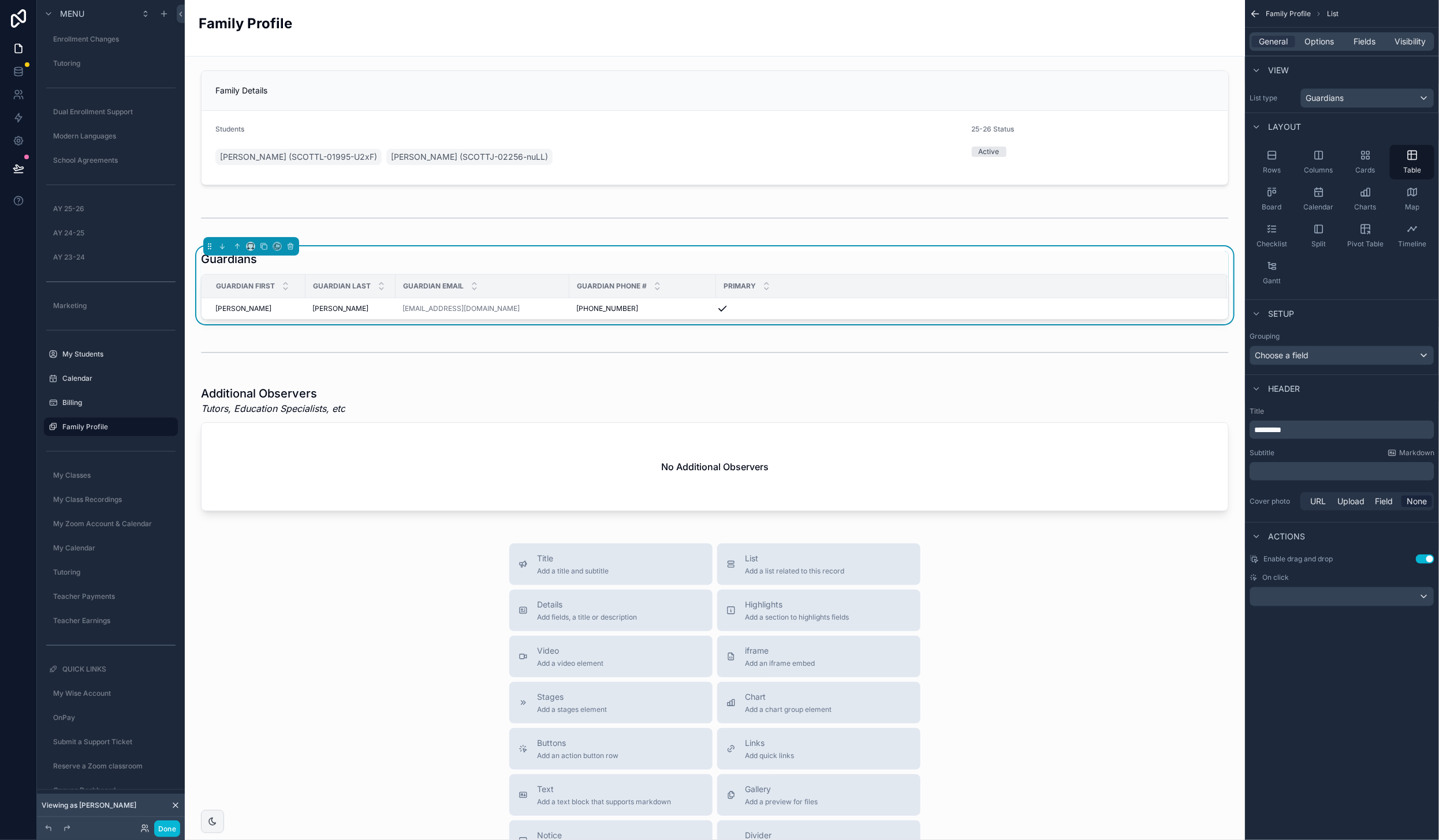
click at [325, 542] on div "Family Details Students [PERSON_NAME] (SCOTTL-01995-U2xF) [PERSON_NAME] (SCOTTJ…" at bounding box center [714, 552] width 1060 height 990
click at [486, 79] on div "scrollable content" at bounding box center [714, 127] width 1041 height 124
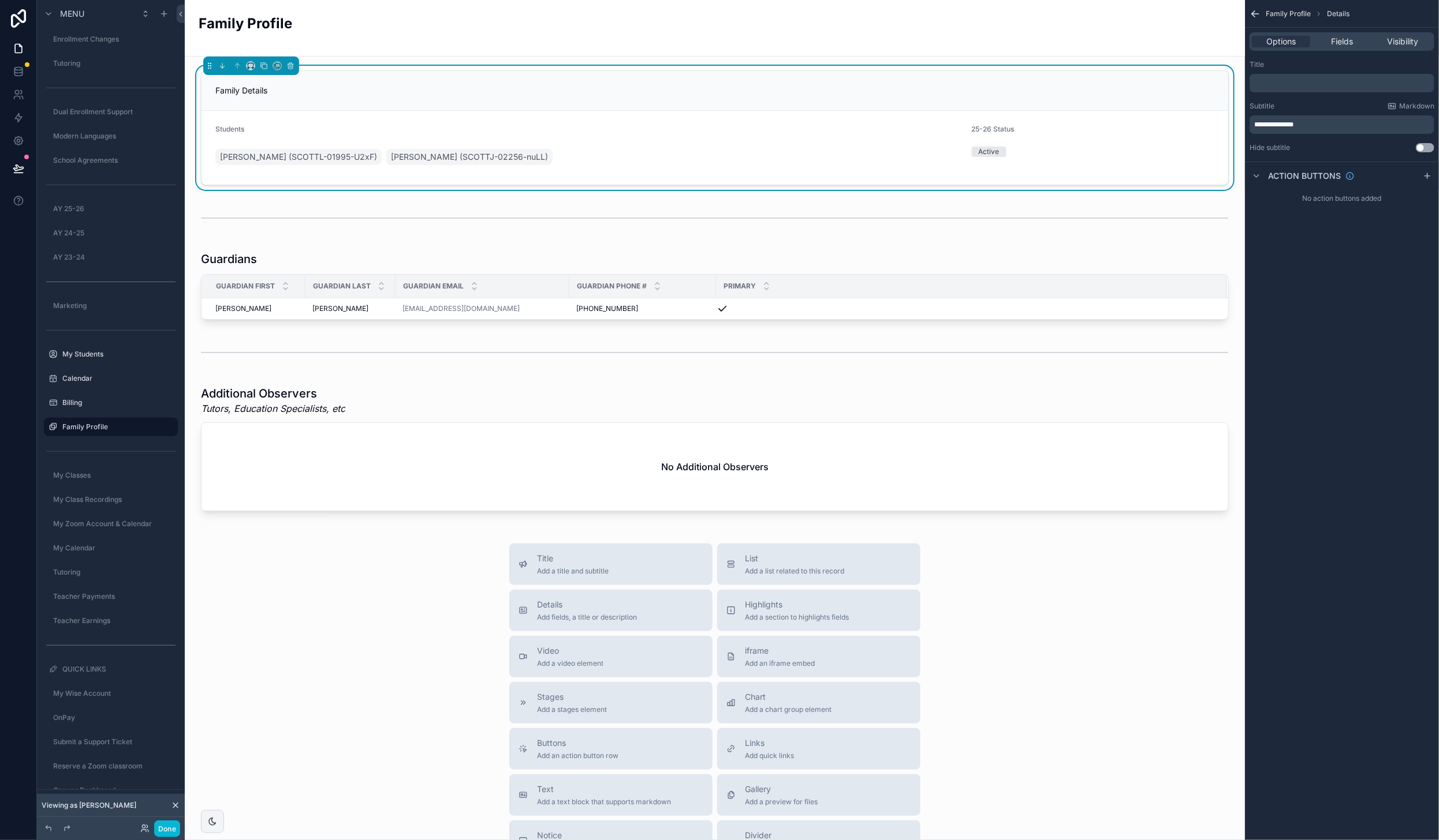
drag, startPoint x: 1354, startPoint y: 39, endPoint x: 1356, endPoint y: 53, distance: 14.1
click at [1354, 39] on div "Fields" at bounding box center [1341, 41] width 58 height 12
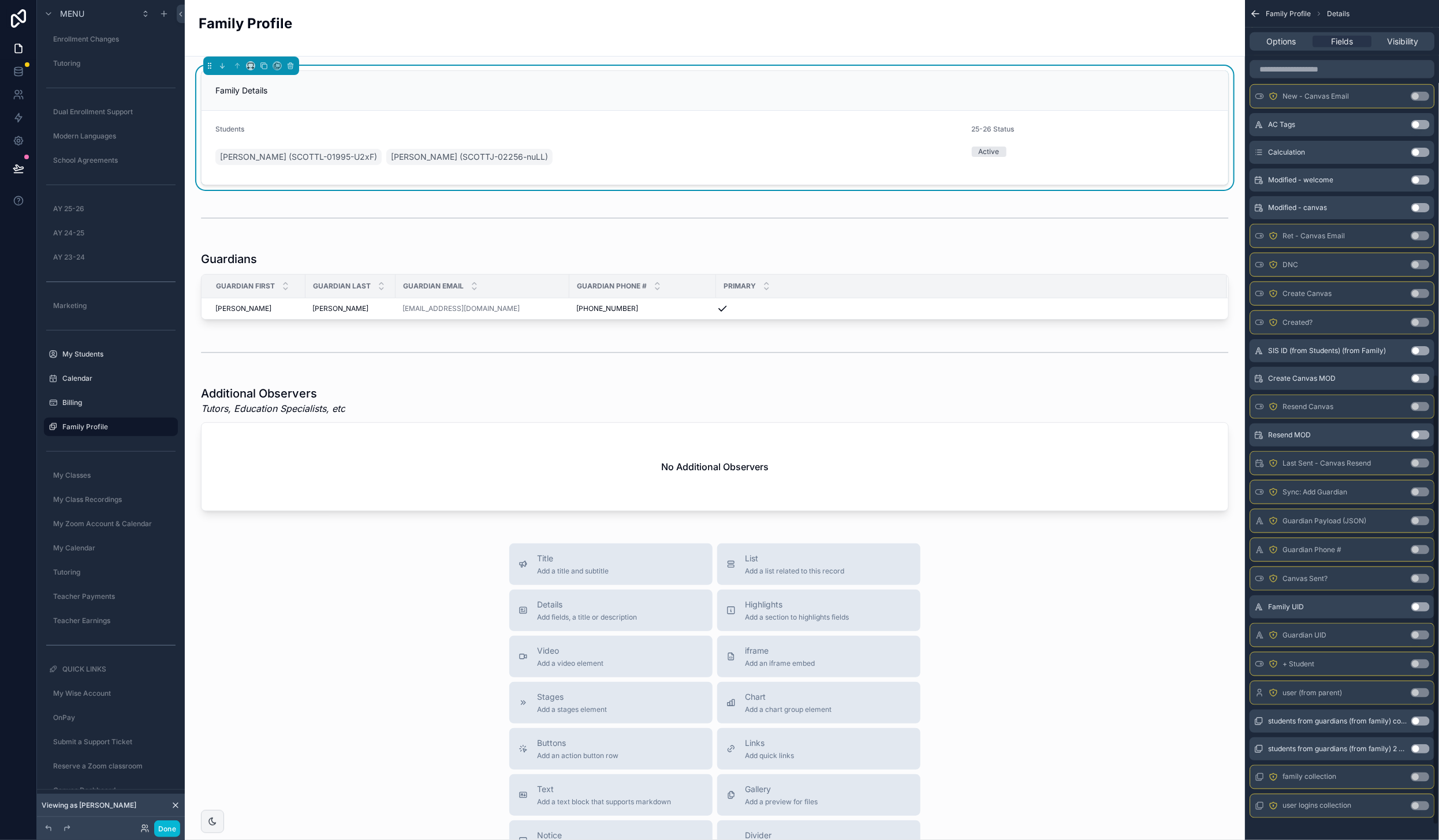
scroll to position [724, 0]
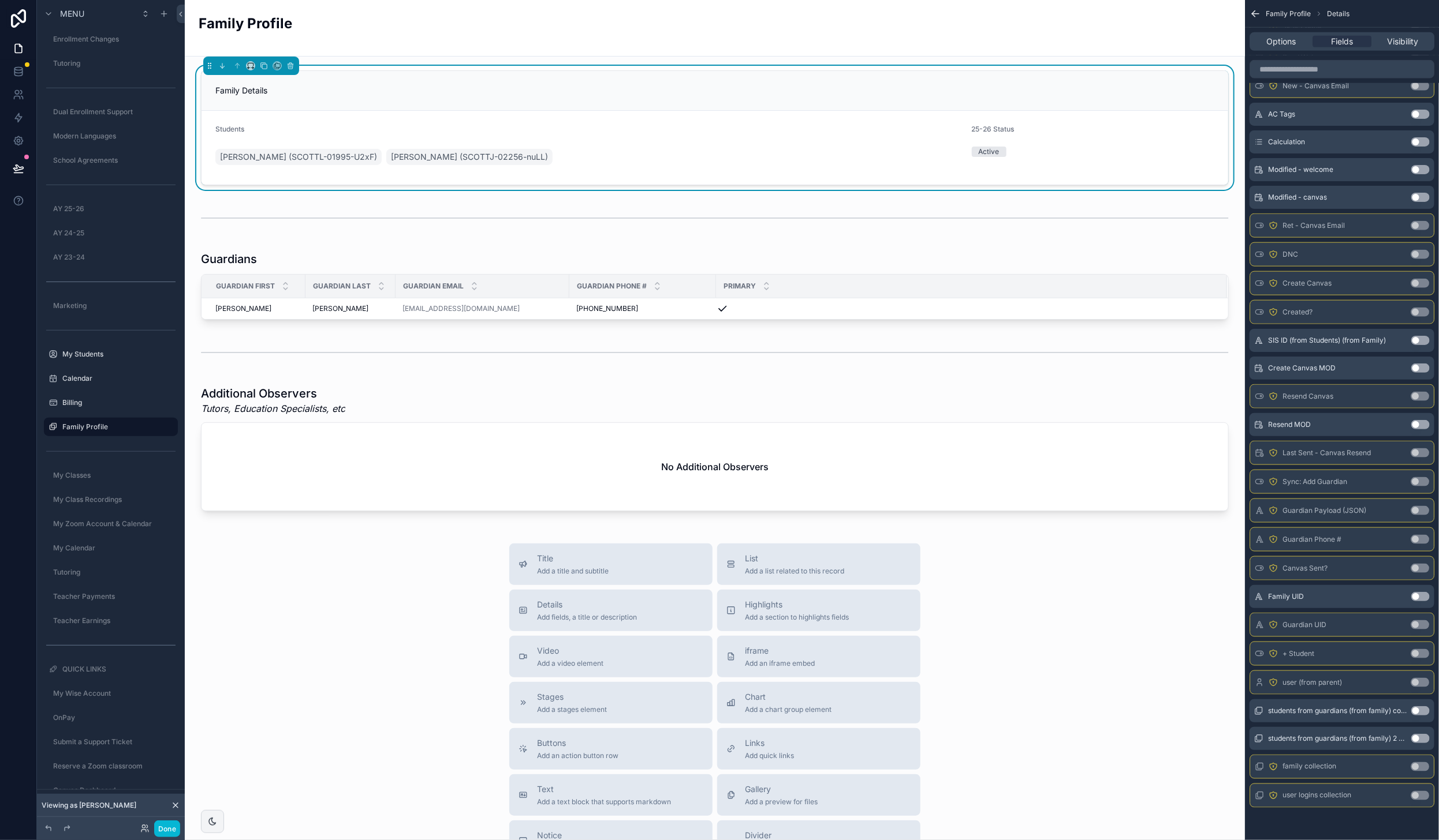
click at [1426, 766] on button "Use setting" at bounding box center [1420, 767] width 18 height 9
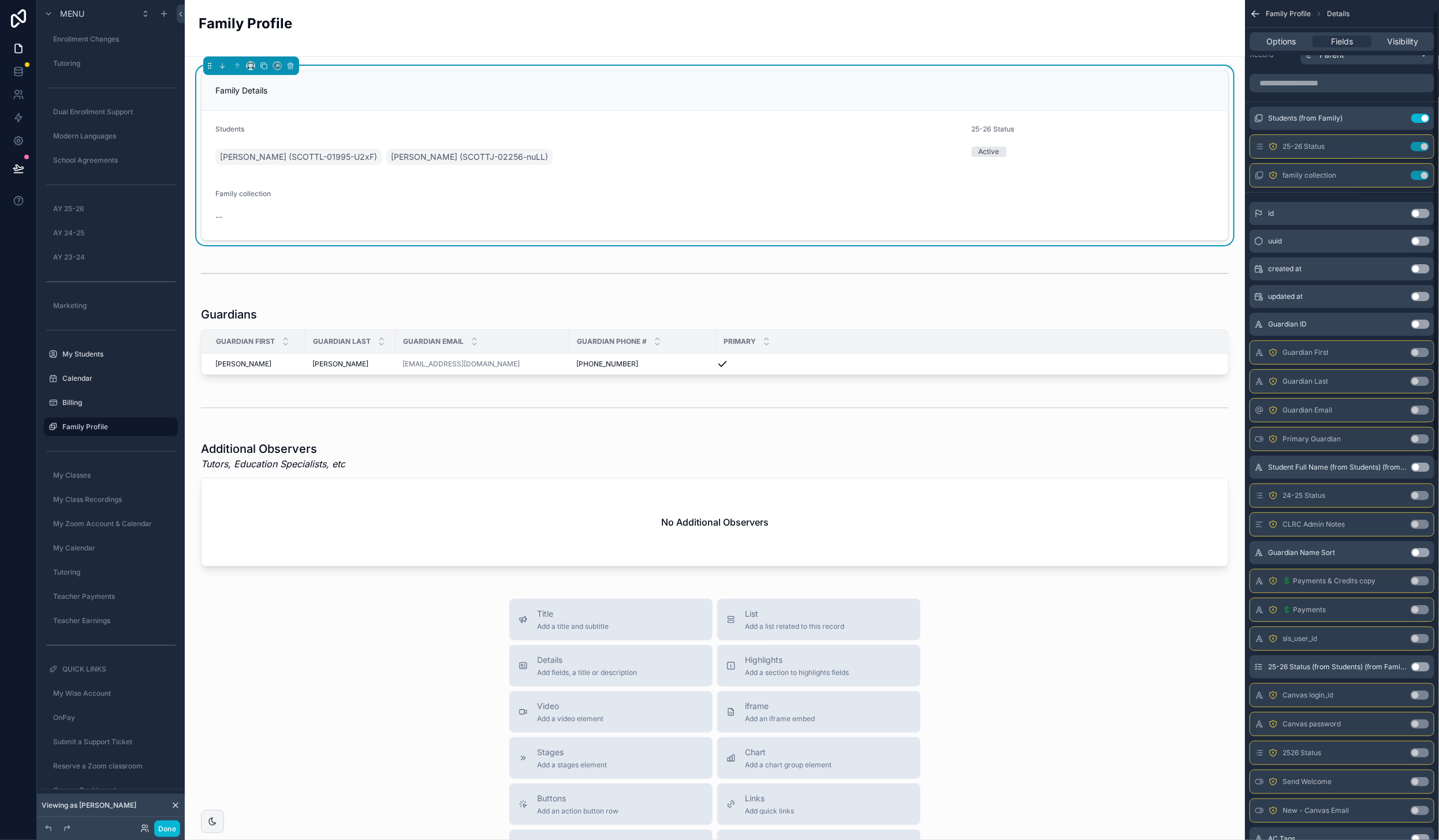
scroll to position [0, 0]
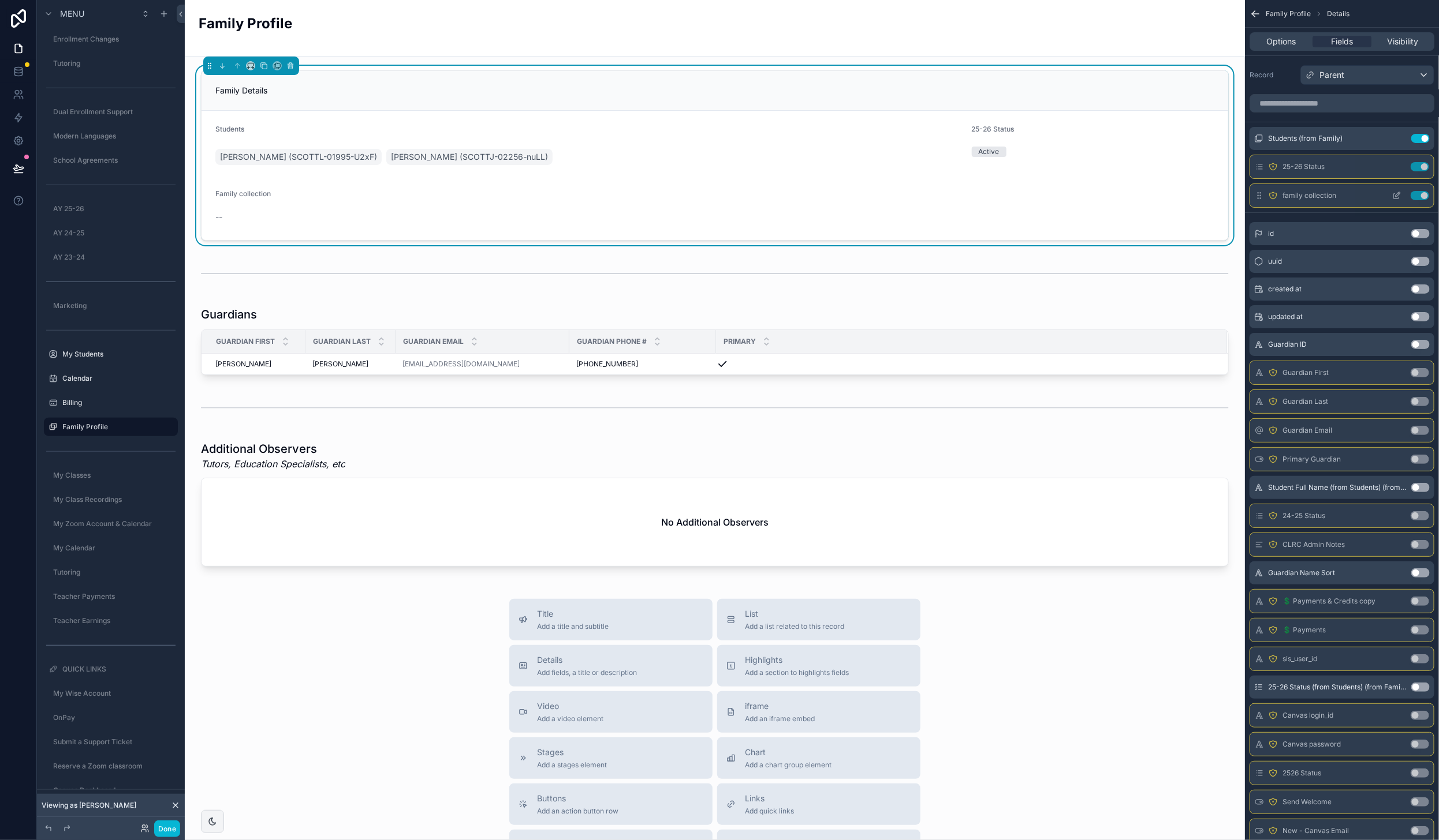
click at [1423, 197] on button "Use setting" at bounding box center [1420, 196] width 18 height 9
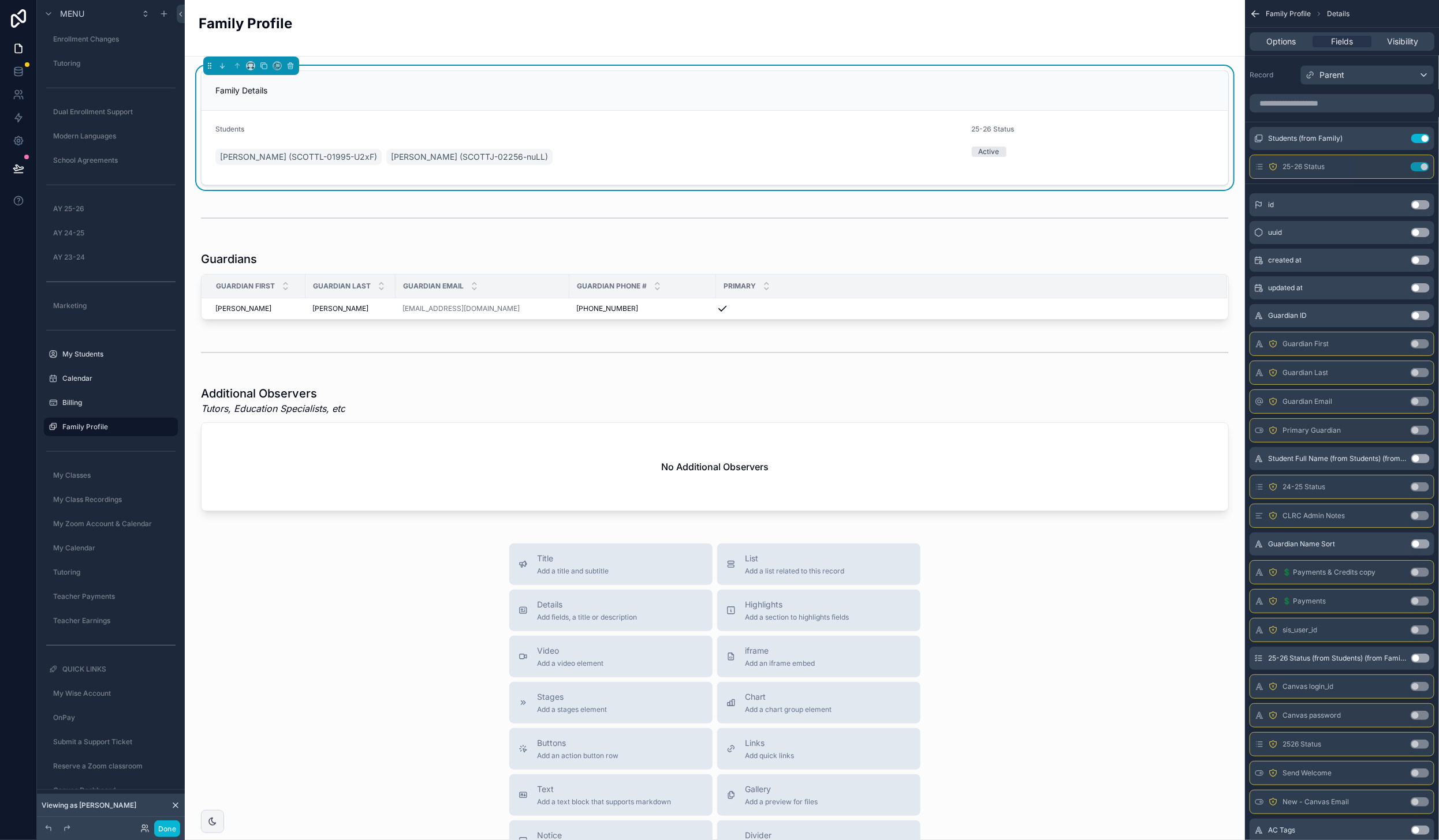
click at [394, 667] on div "Title Add a title and subtitle List Add a list related to this record Details A…" at bounding box center [714, 749] width 1041 height 411
click at [617, 254] on div "scrollable content" at bounding box center [714, 285] width 1041 height 78
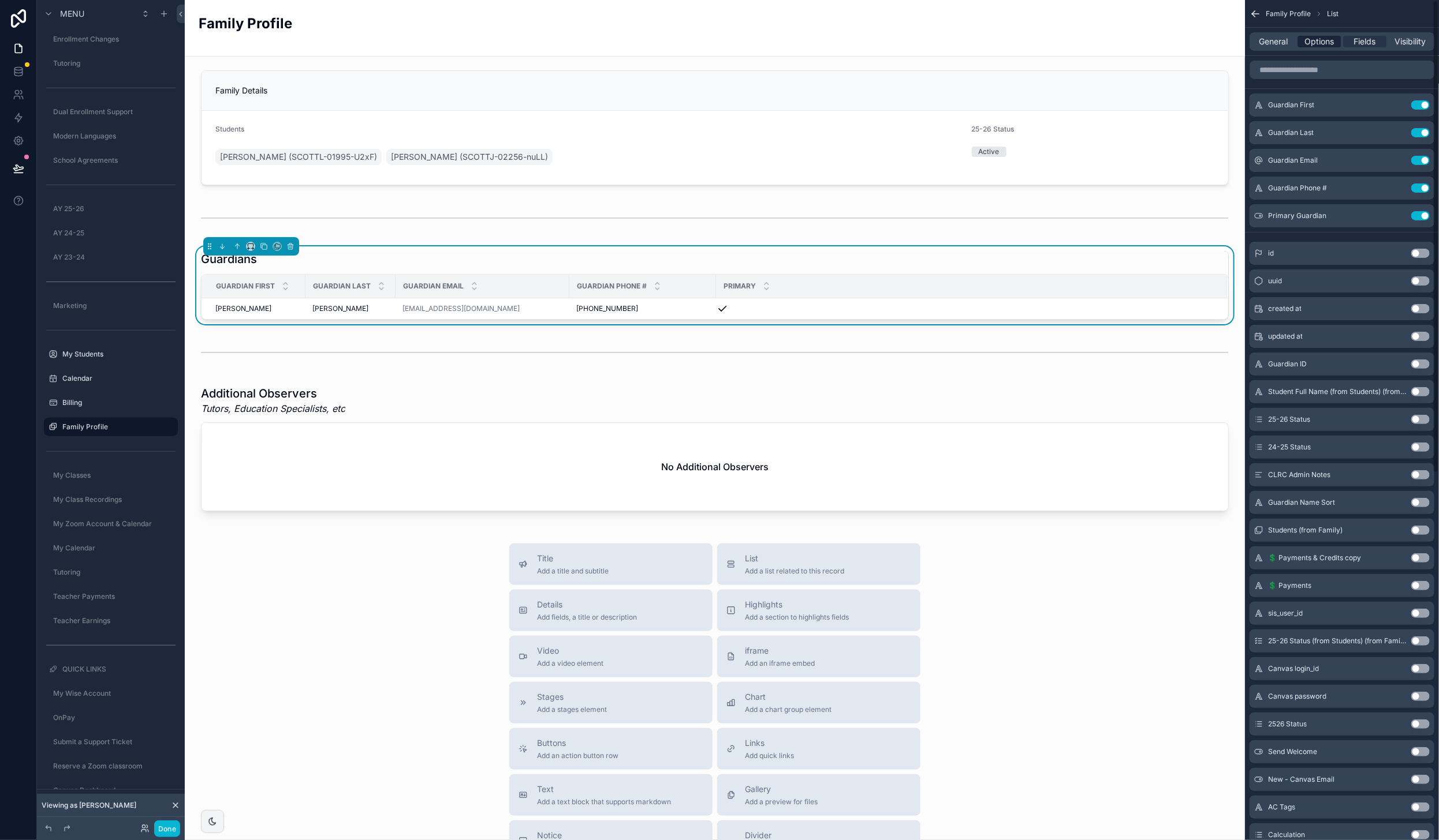
click at [1315, 41] on span "Options" at bounding box center [1319, 41] width 30 height 12
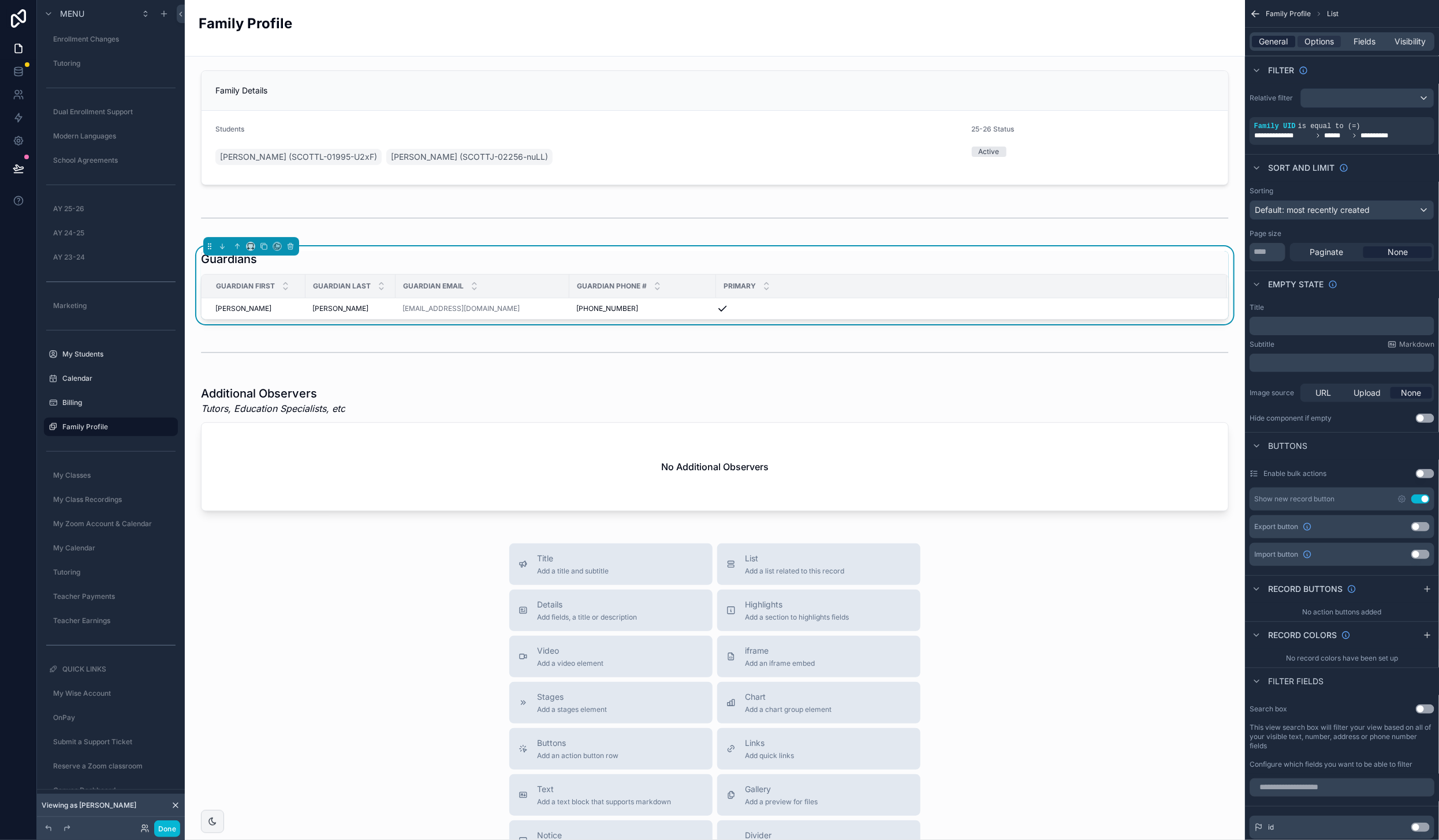
click at [1272, 40] on span "General" at bounding box center [1274, 41] width 29 height 12
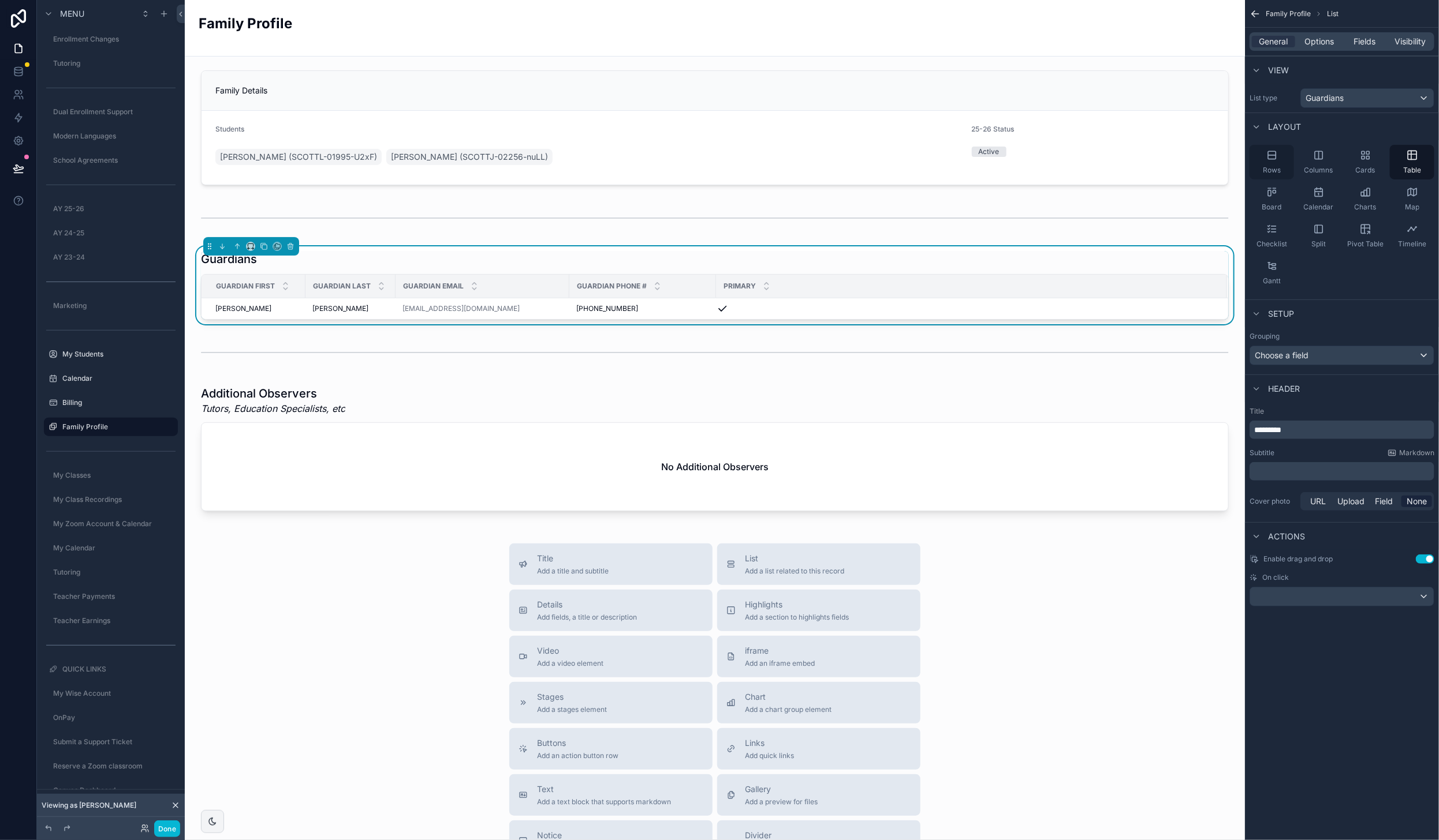
click at [1269, 156] on icon "scrollable content" at bounding box center [1272, 156] width 12 height 12
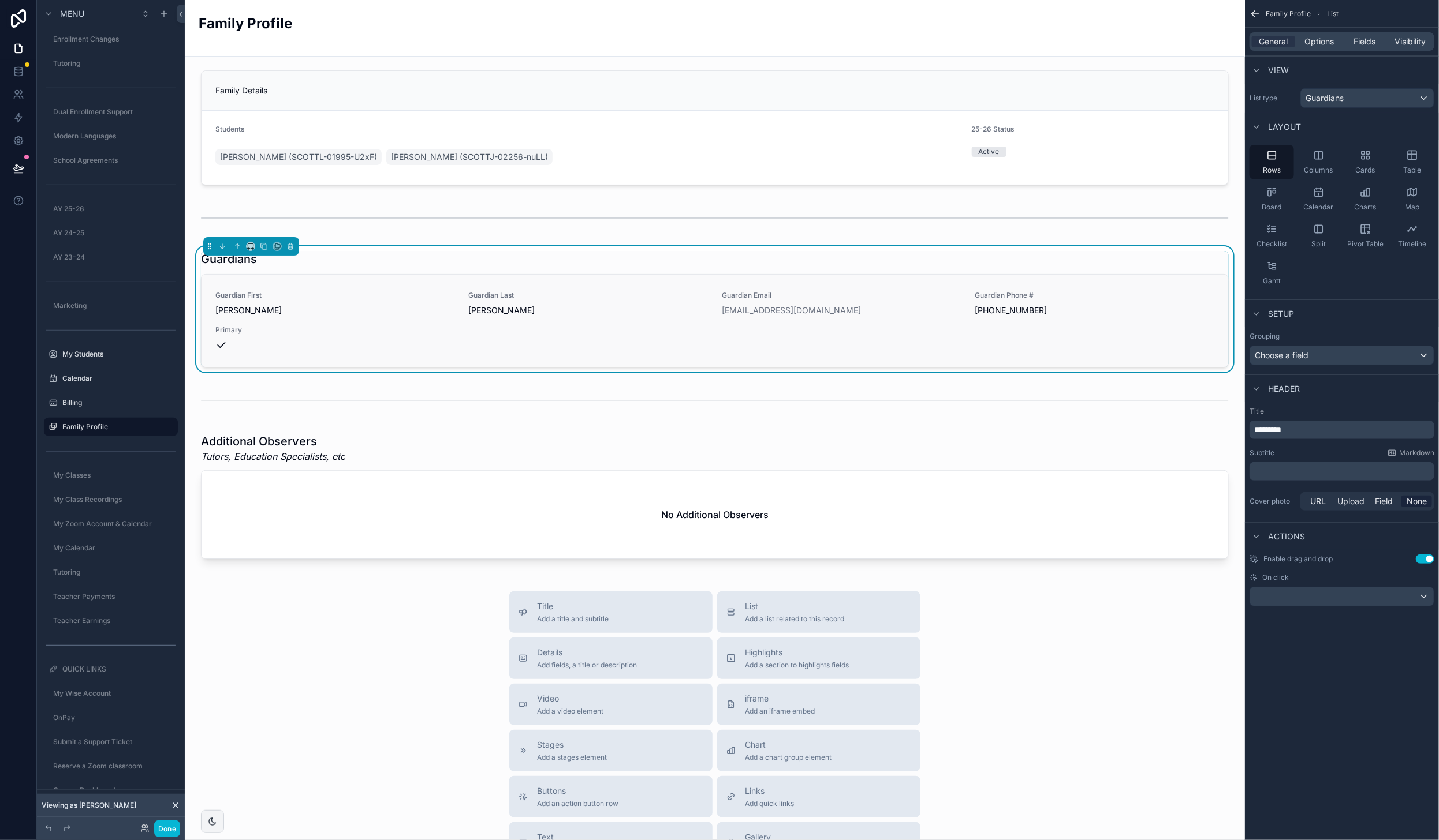
click at [307, 295] on span "Guardian First" at bounding box center [335, 296] width 240 height 9
click at [1359, 38] on span "Fields" at bounding box center [1365, 41] width 22 height 12
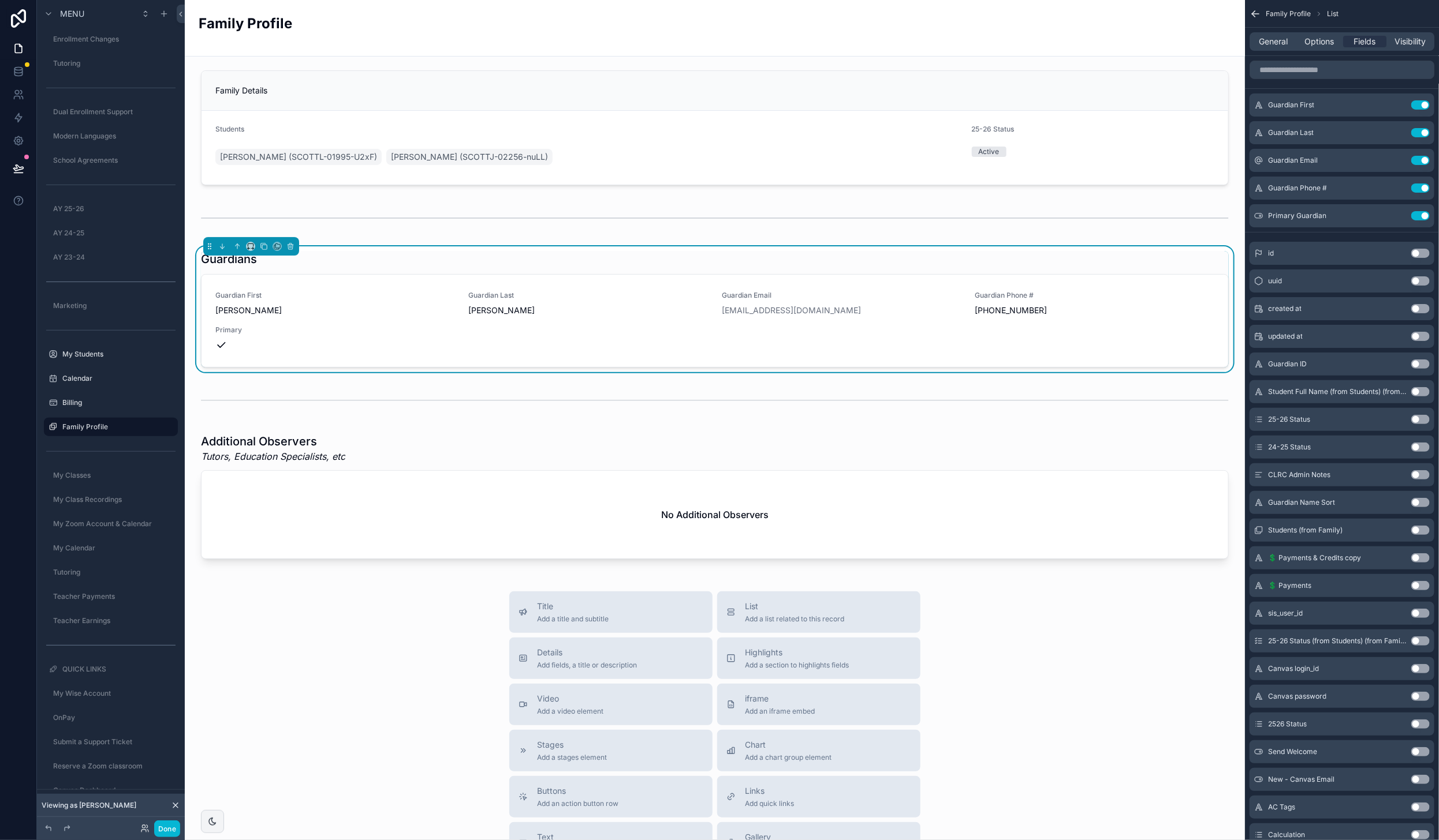
drag, startPoint x: 1397, startPoint y: 102, endPoint x: 1365, endPoint y: 118, distance: 35.8
click at [0, 0] on icon "scrollable content" at bounding box center [0, 0] width 0 height 0
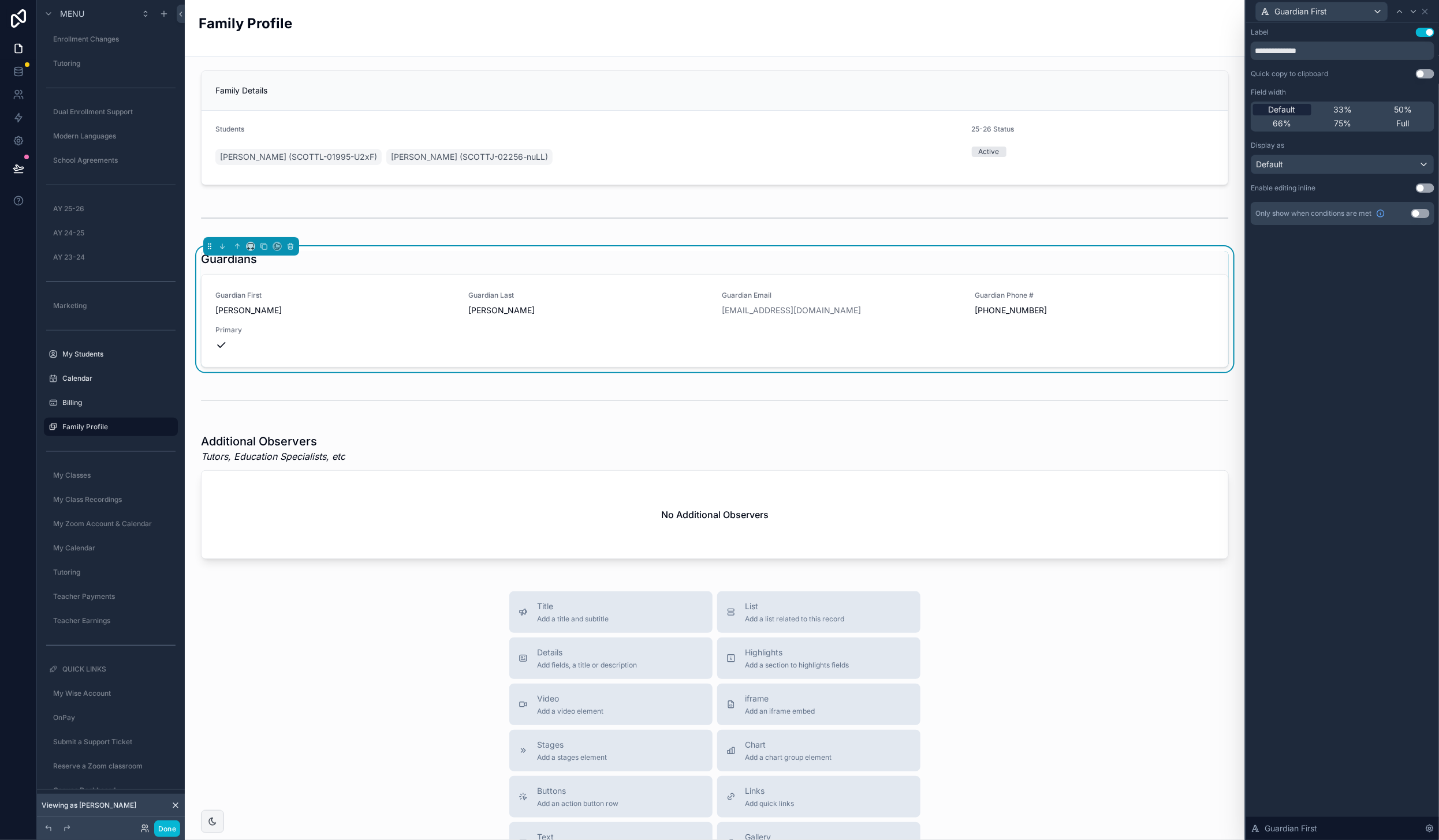
click at [1287, 110] on span "Default" at bounding box center [1282, 110] width 27 height 12
click at [1315, 13] on span "Guardian First" at bounding box center [1300, 12] width 53 height 12
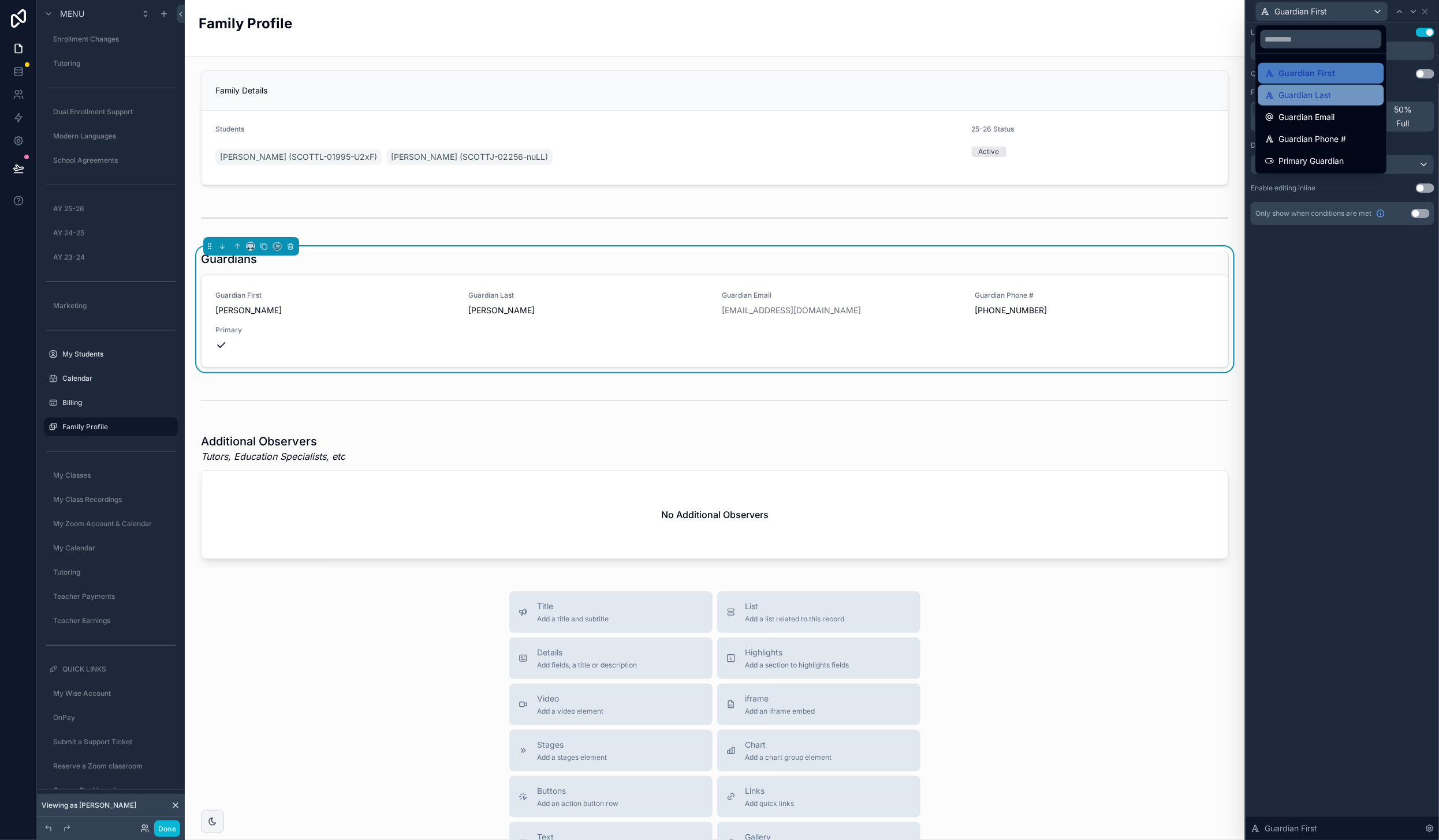
click at [1322, 93] on span "Guardian Last" at bounding box center [1305, 95] width 53 height 14
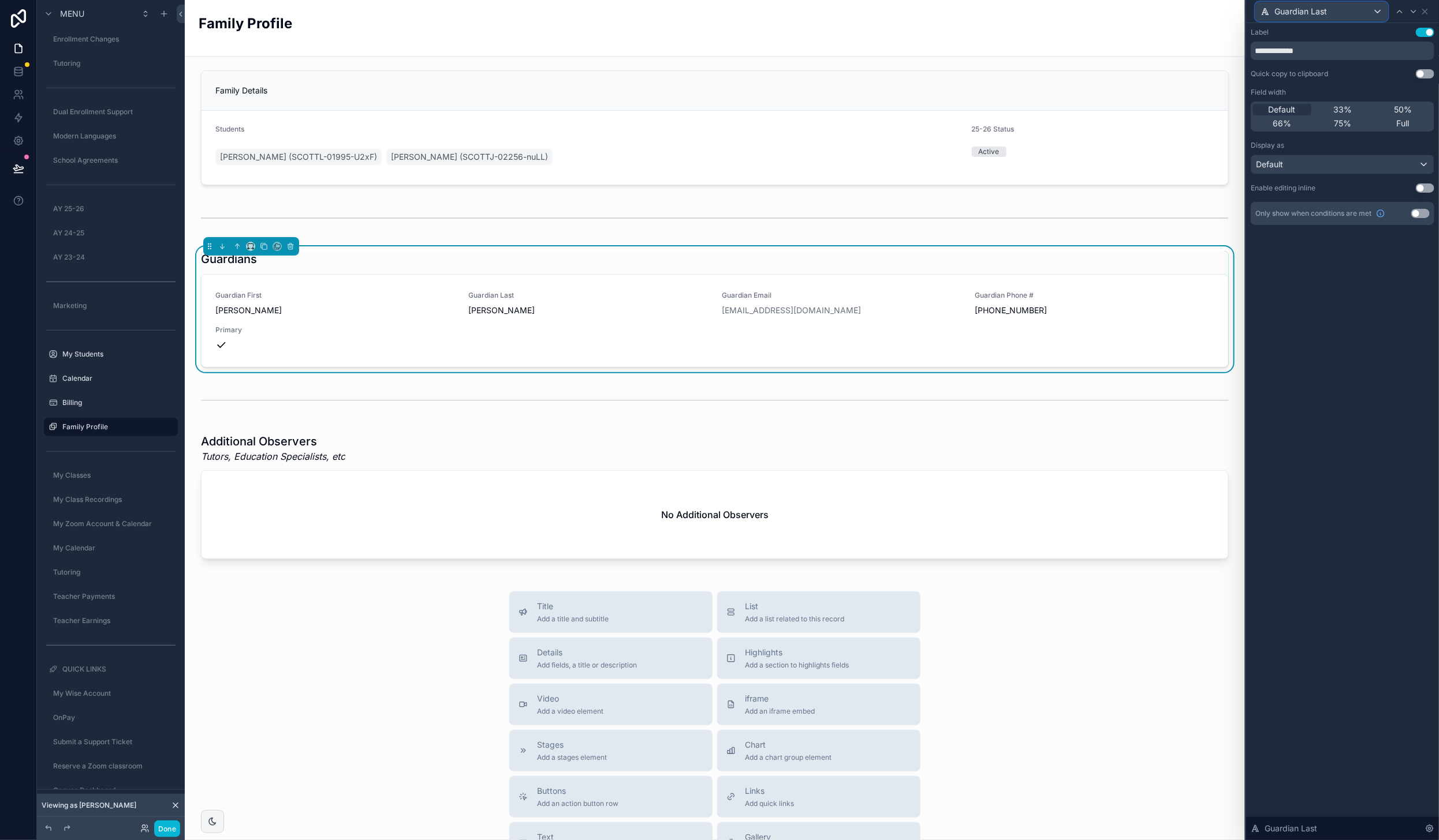
click at [1341, 7] on div "Guardian Last" at bounding box center [1321, 12] width 131 height 18
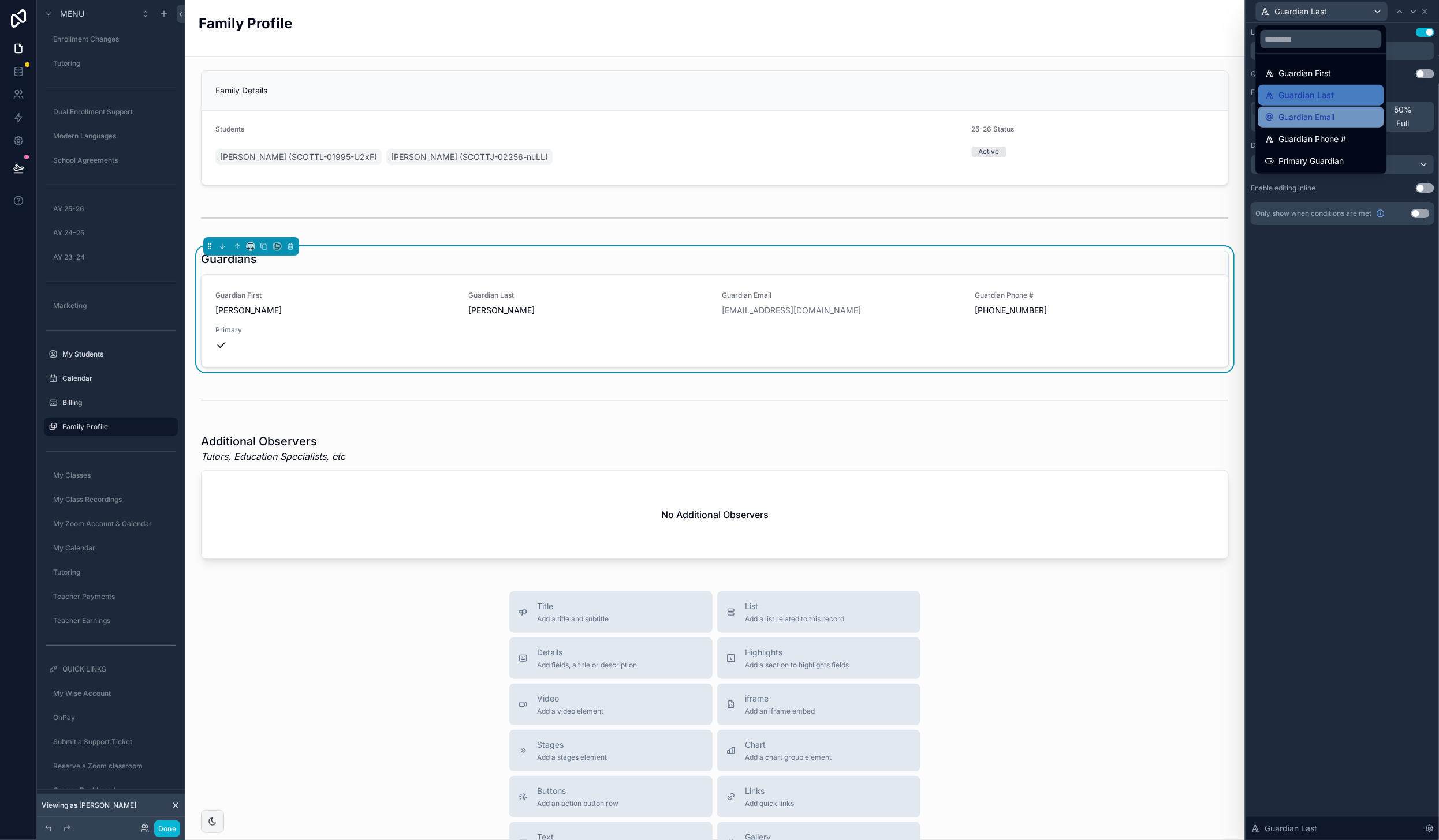
click at [1337, 118] on div "Guardian Email" at bounding box center [1321, 117] width 112 height 14
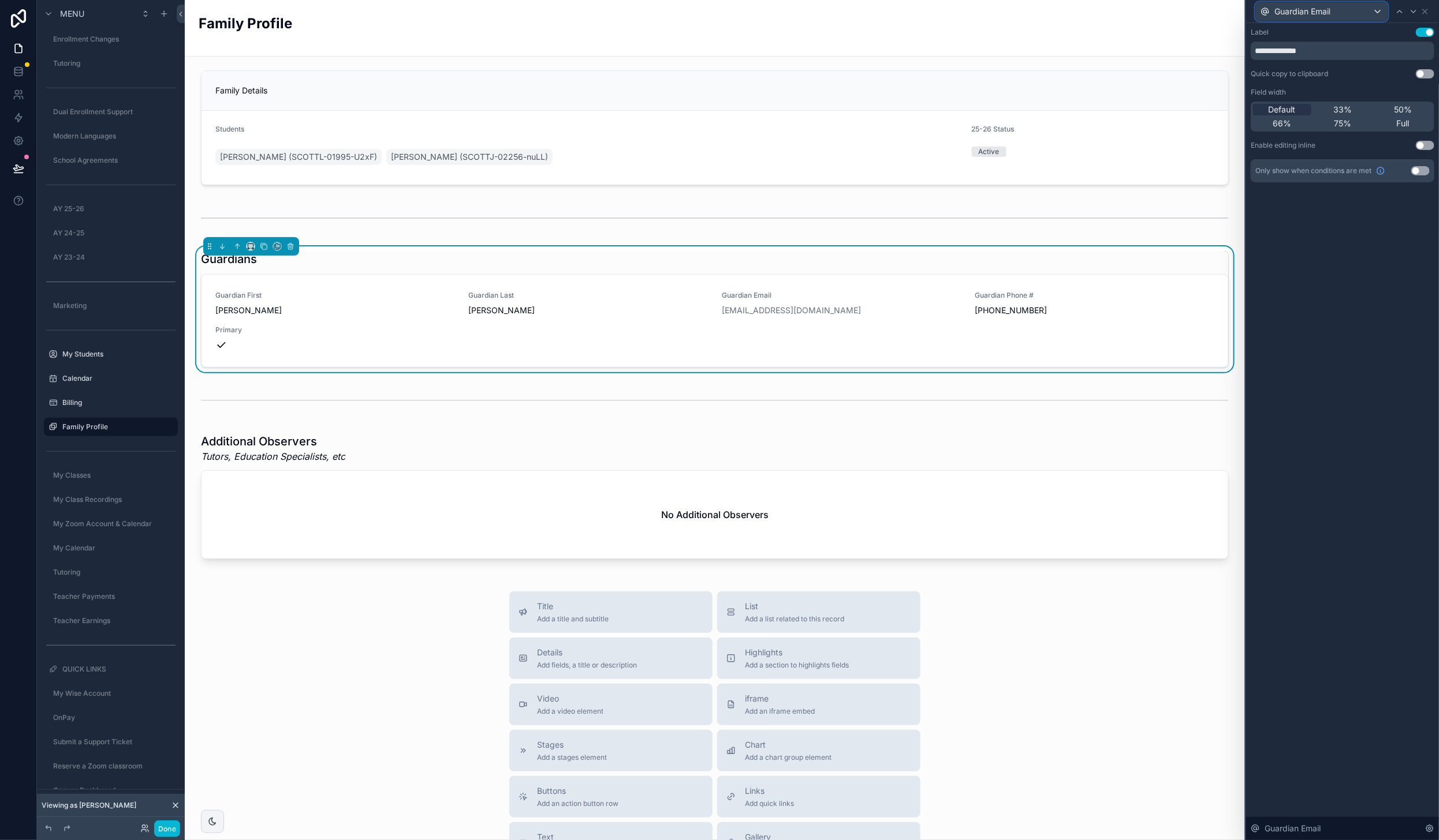
click at [1311, 14] on span "Guardian Email" at bounding box center [1302, 12] width 56 height 12
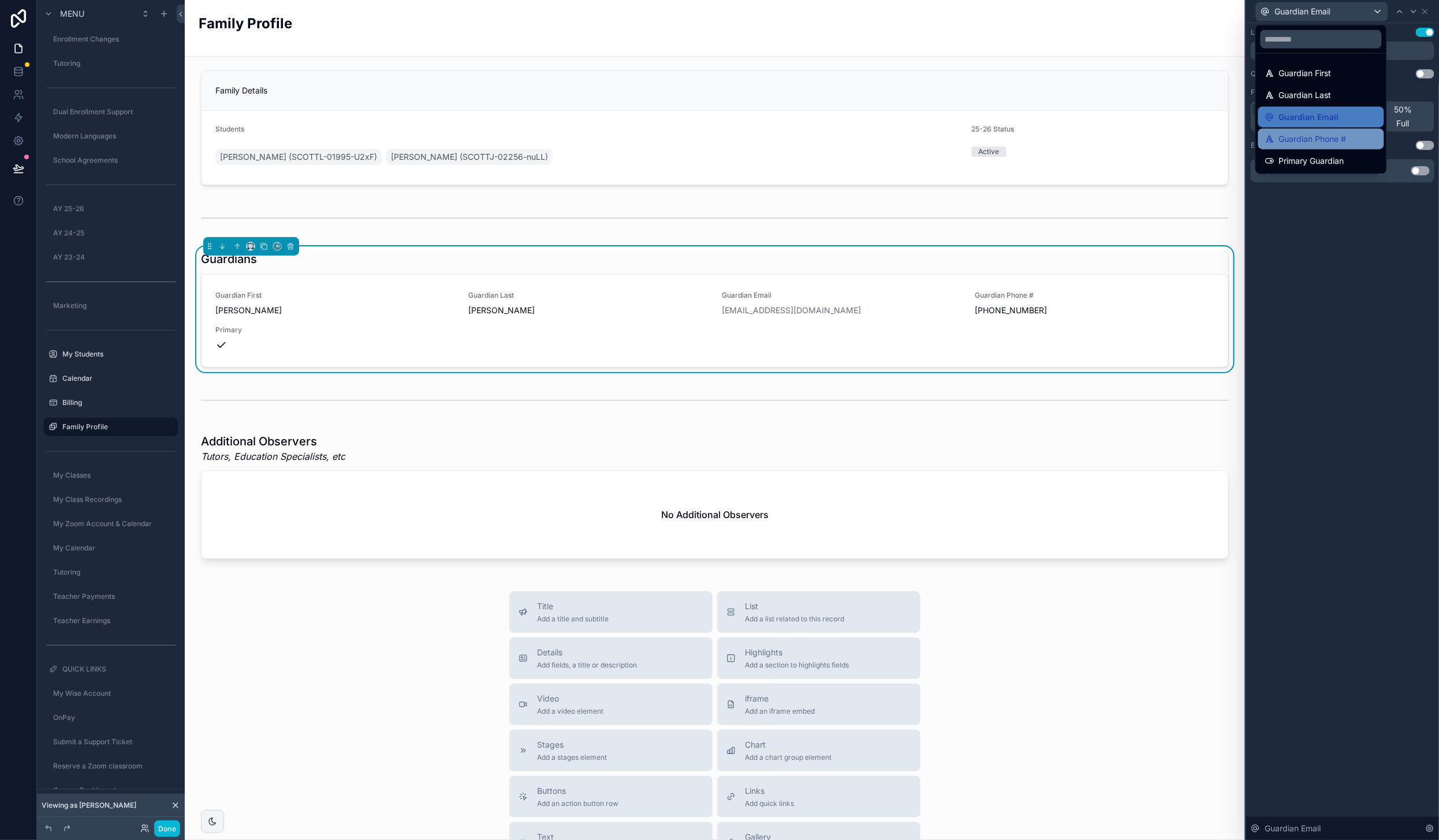
click at [1322, 137] on span "Guardian Phone #" at bounding box center [1312, 139] width 68 height 14
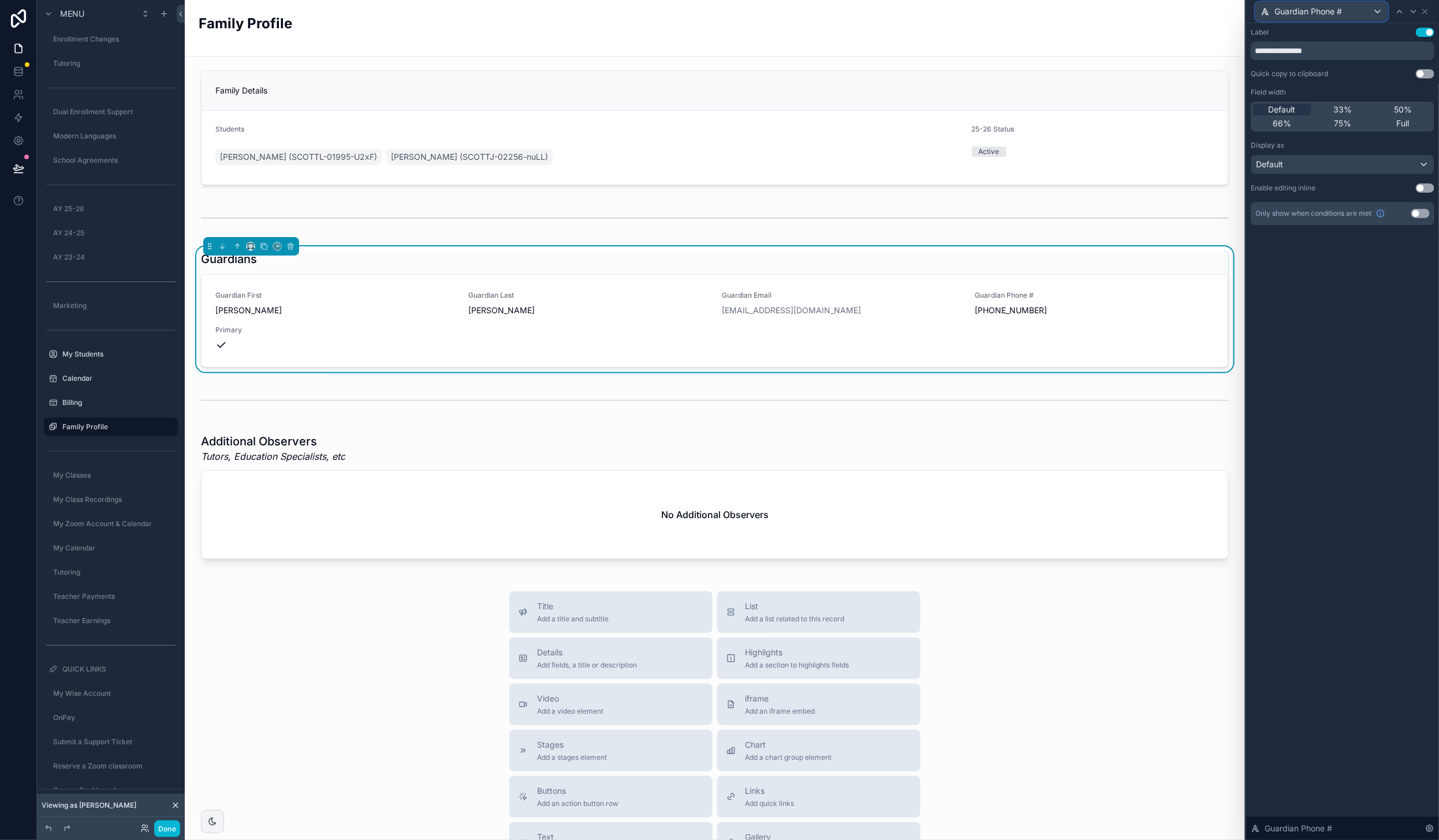
click at [1306, 10] on span "Guardian Phone #" at bounding box center [1308, 12] width 68 height 12
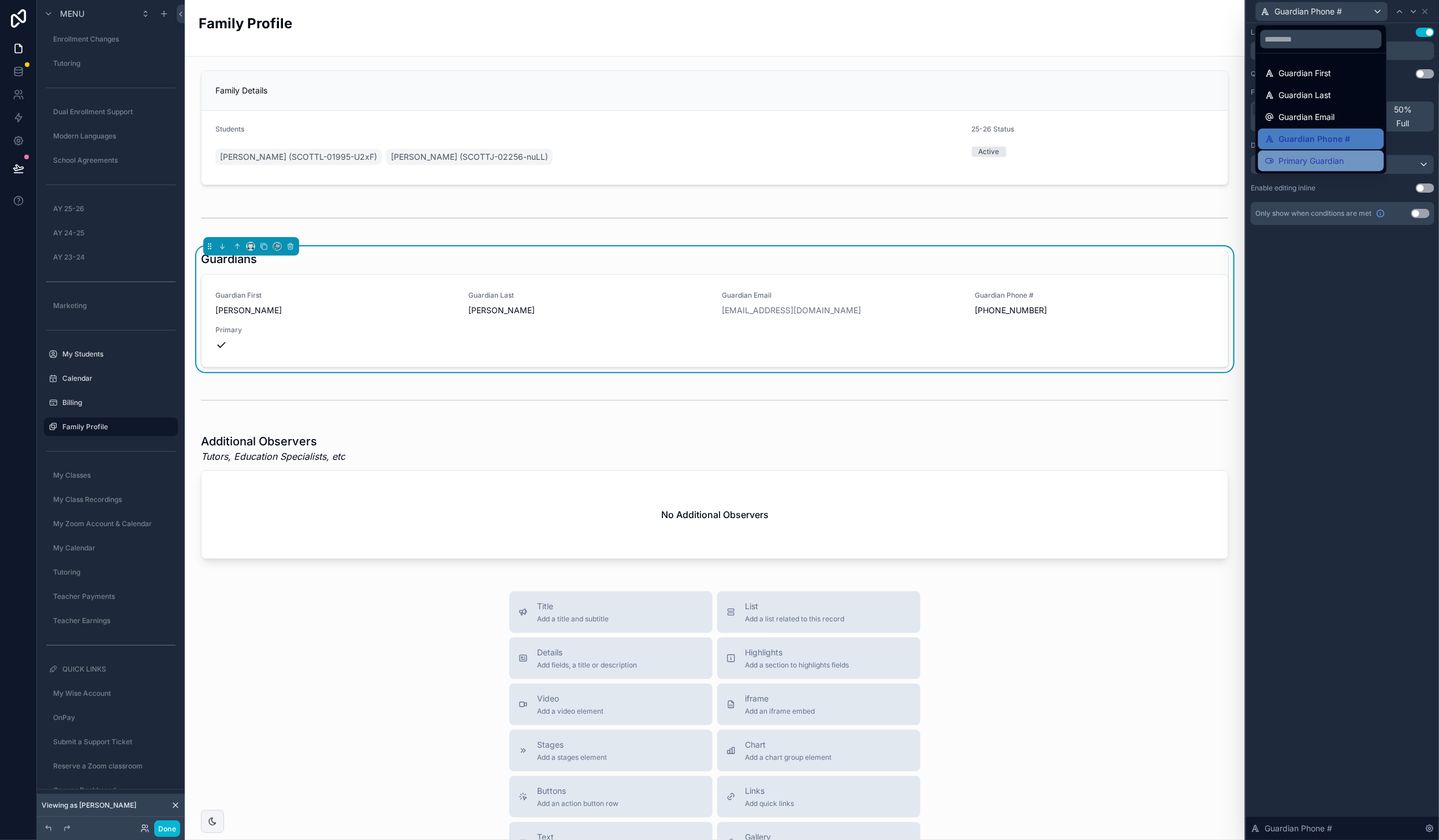
click at [1312, 162] on span "Primary Guardian" at bounding box center [1311, 161] width 65 height 14
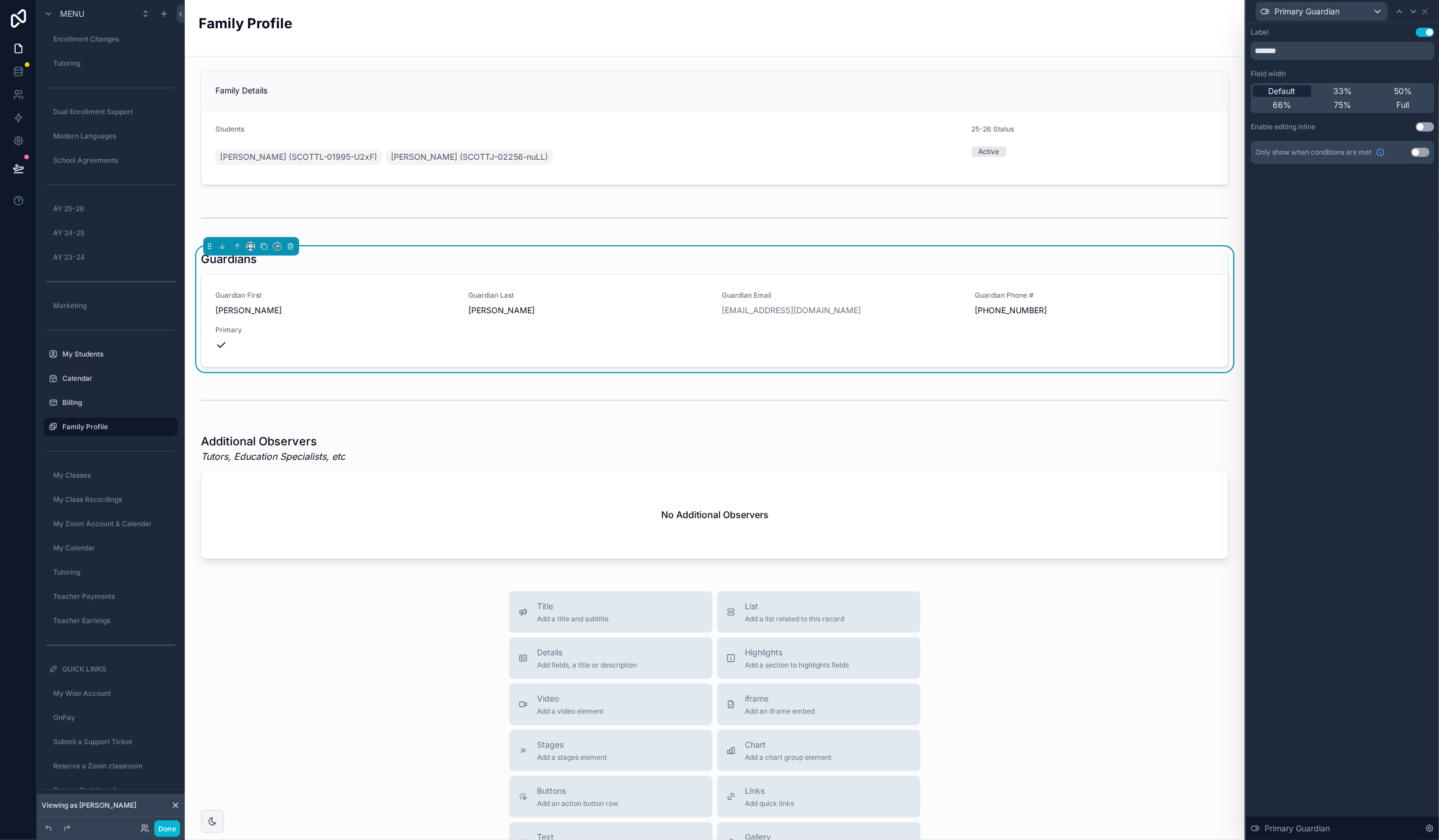
click at [1289, 88] on span "Default" at bounding box center [1282, 91] width 27 height 12
click at [1382, 292] on div "Label Use setting ******* Field width Default 33% 50% 66% 75% Full Enable editi…" at bounding box center [1342, 431] width 193 height 817
click at [17, 169] on icon at bounding box center [18, 169] width 12 height 12
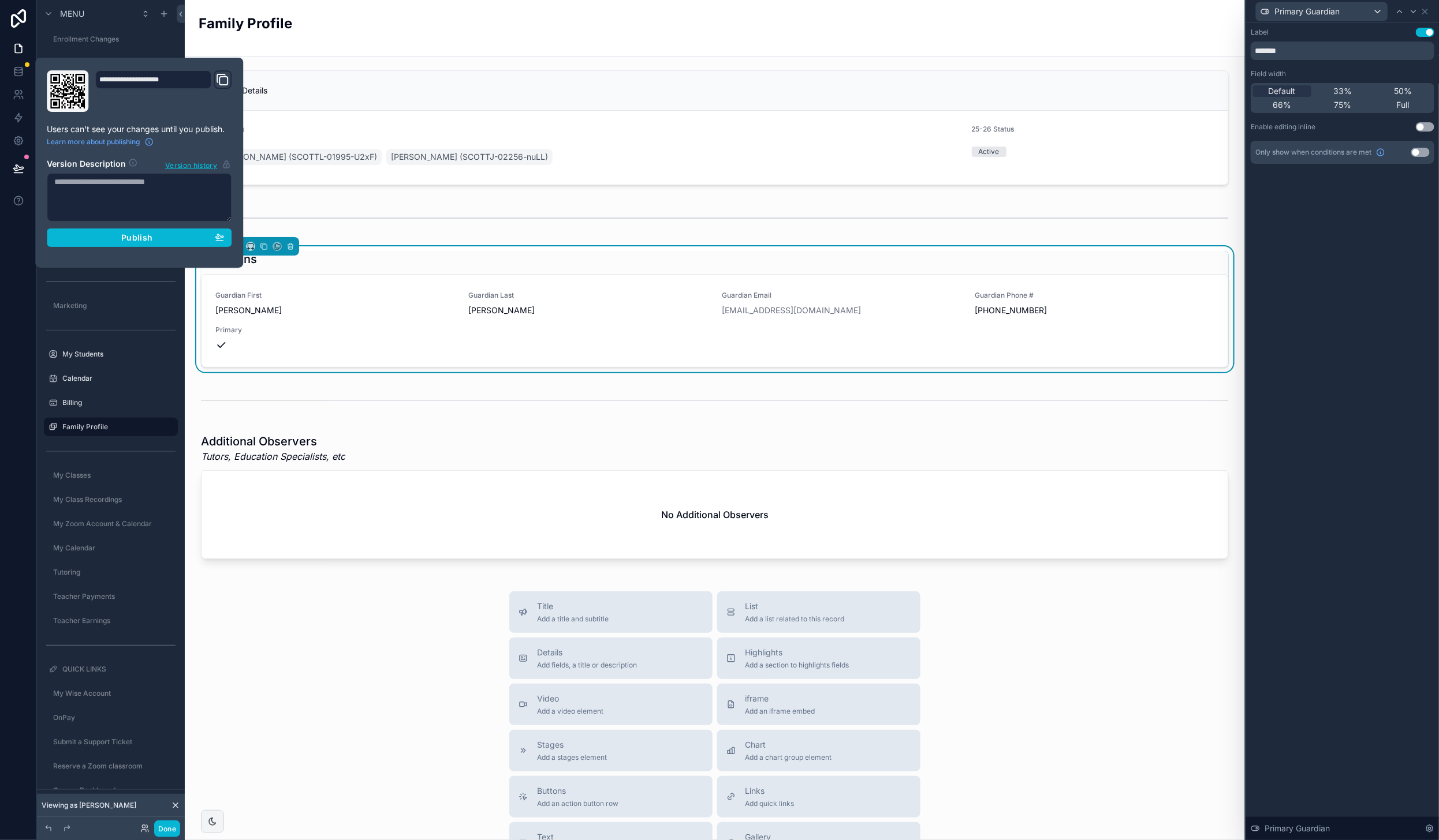
click at [351, 617] on div "Title Add a title and subtitle List Add a list related to this record Details A…" at bounding box center [714, 797] width 1041 height 411
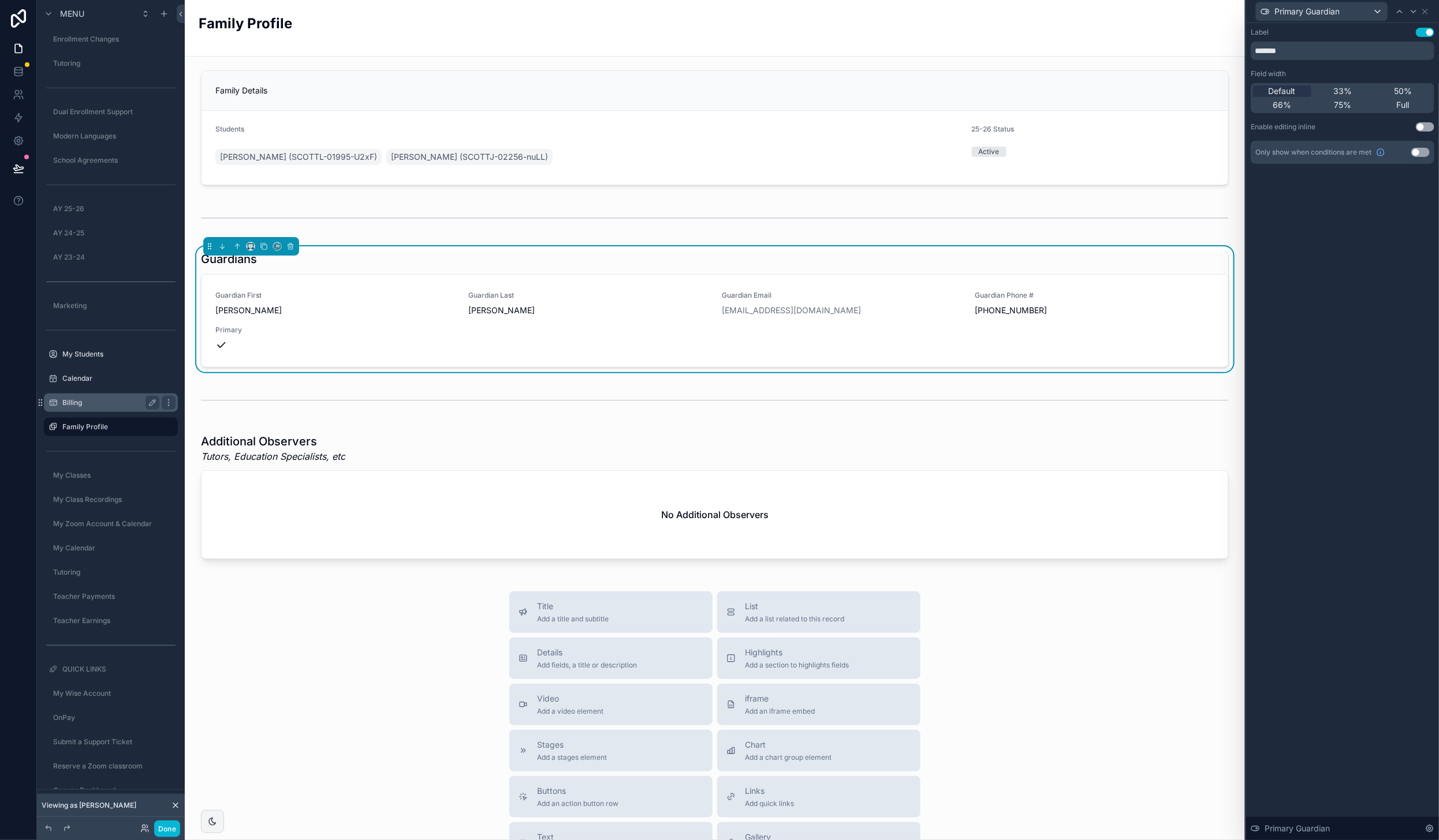
click at [91, 404] on label "Billing" at bounding box center [108, 403] width 93 height 9
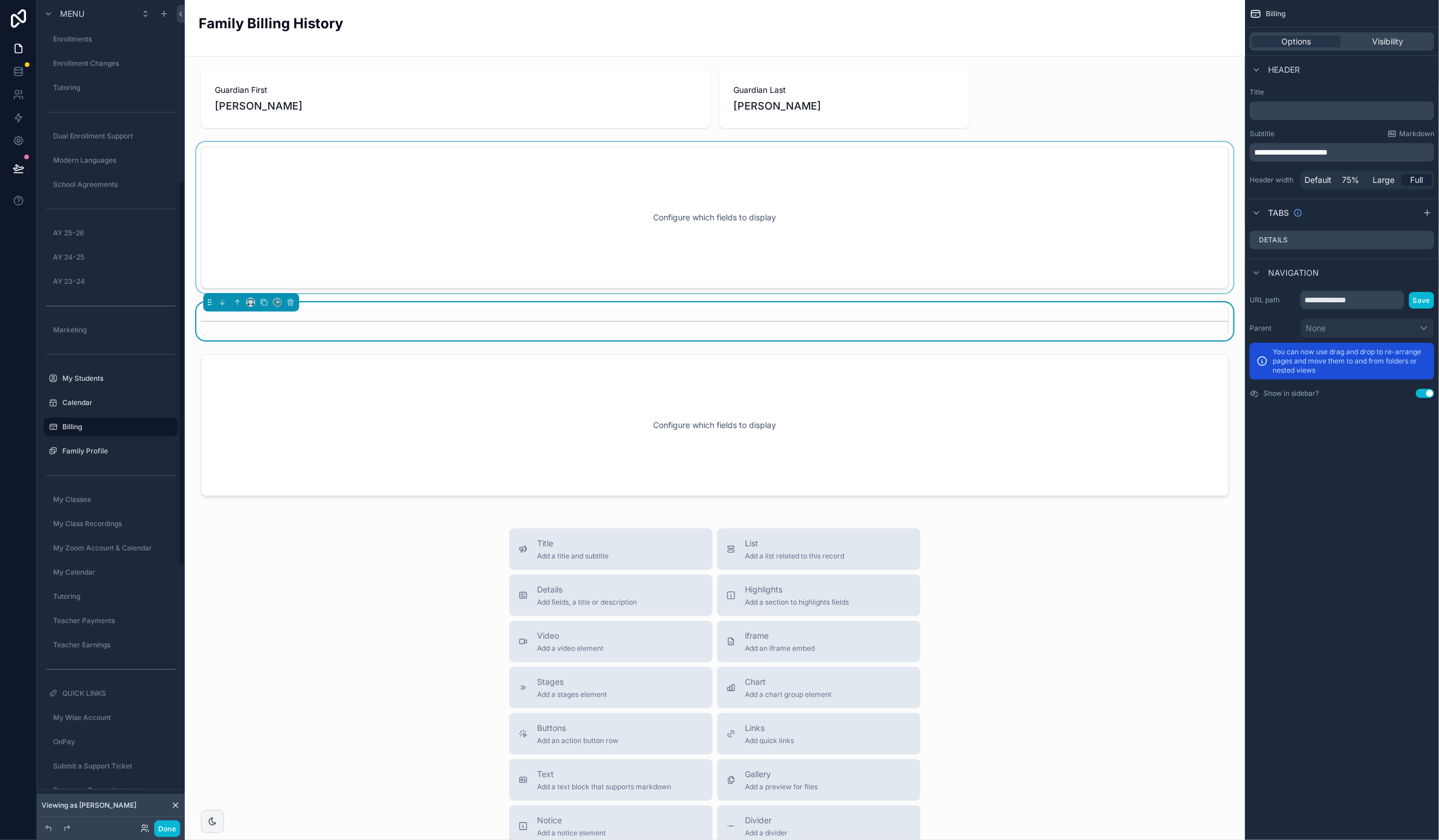
scroll to position [1, 0]
